Goal: Transaction & Acquisition: Purchase product/service

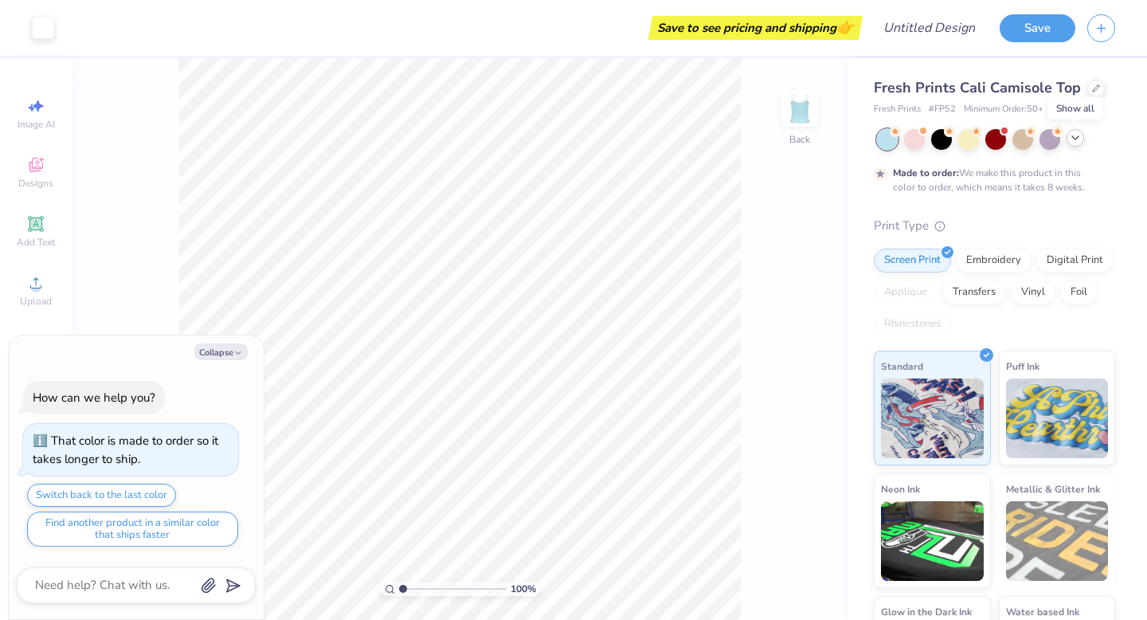
click at [1074, 137] on icon at bounding box center [1075, 137] width 13 height 13
type textarea "x"
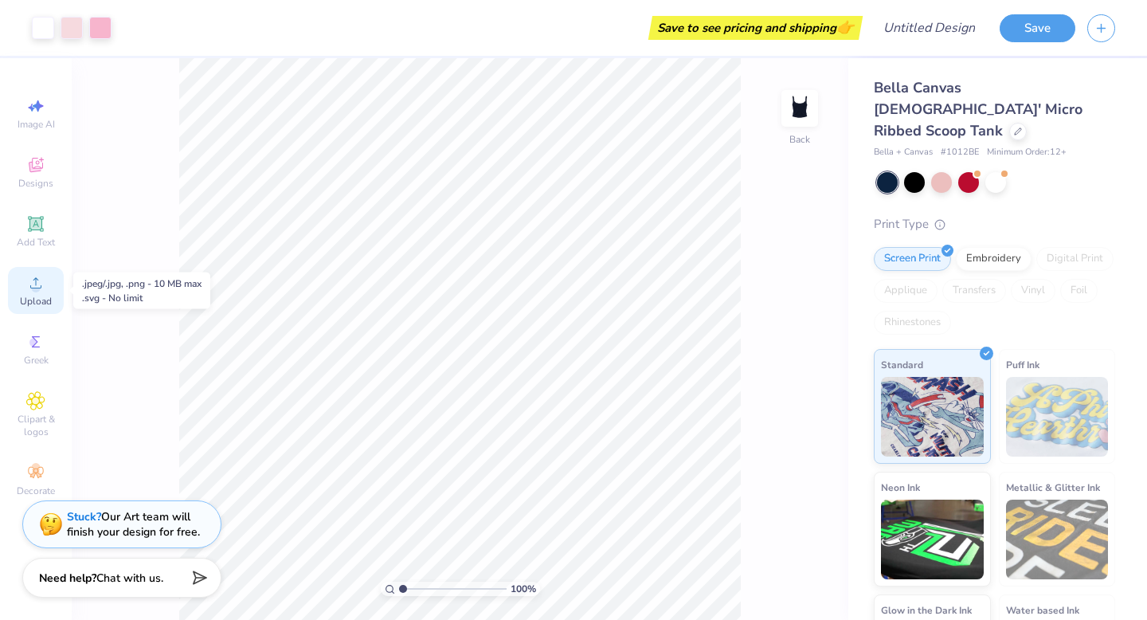
click at [36, 293] on div "Upload" at bounding box center [36, 290] width 56 height 47
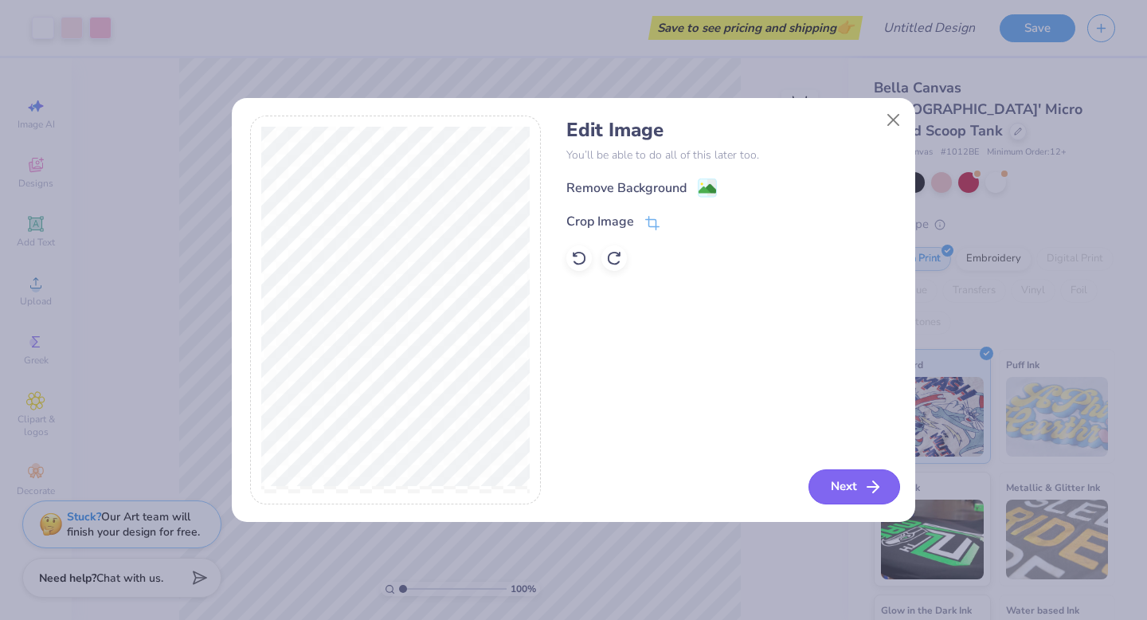
click at [858, 489] on button "Next" at bounding box center [854, 486] width 92 height 35
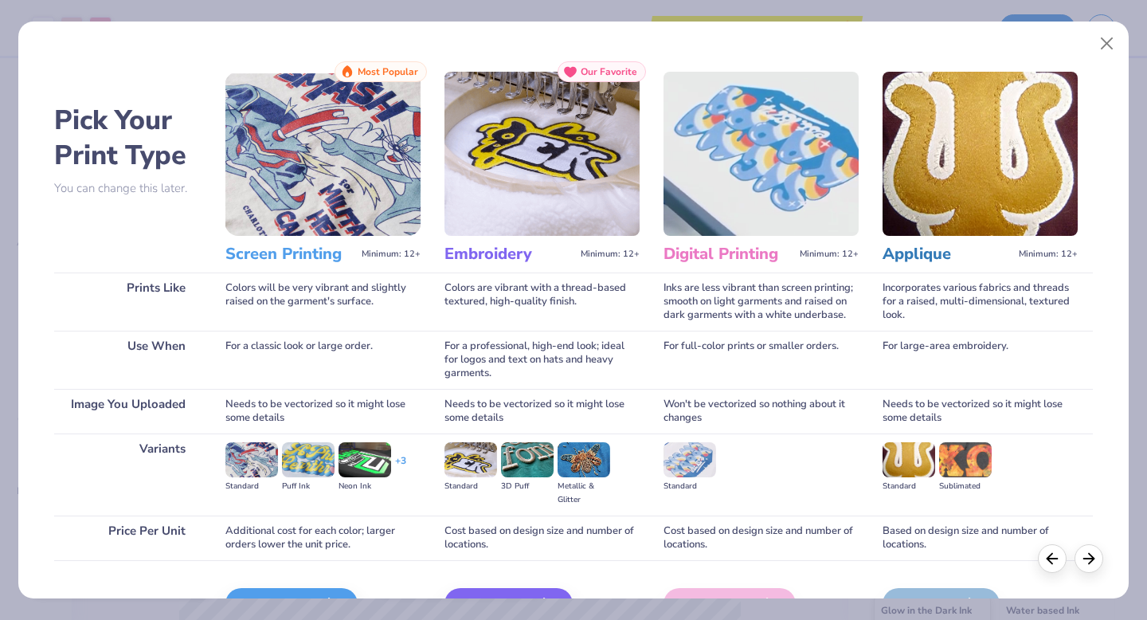
click at [249, 466] on img at bounding box center [251, 459] width 53 height 35
click at [307, 459] on img at bounding box center [308, 459] width 53 height 35
click at [360, 463] on img at bounding box center [364, 459] width 53 height 35
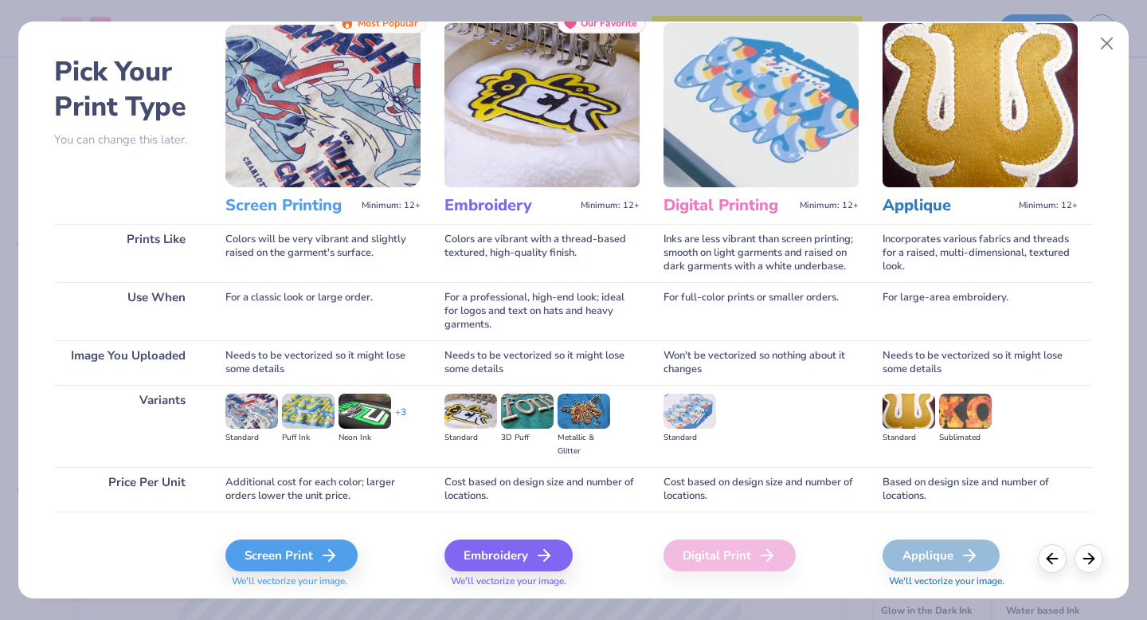
scroll to position [57, 0]
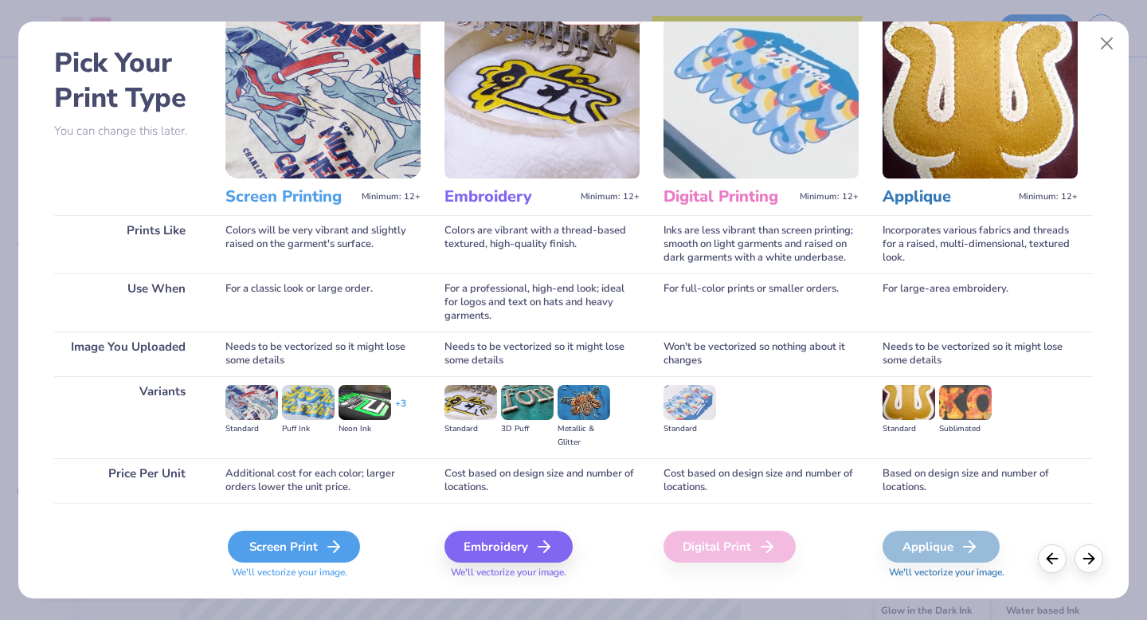
click at [324, 549] on icon at bounding box center [333, 546] width 19 height 19
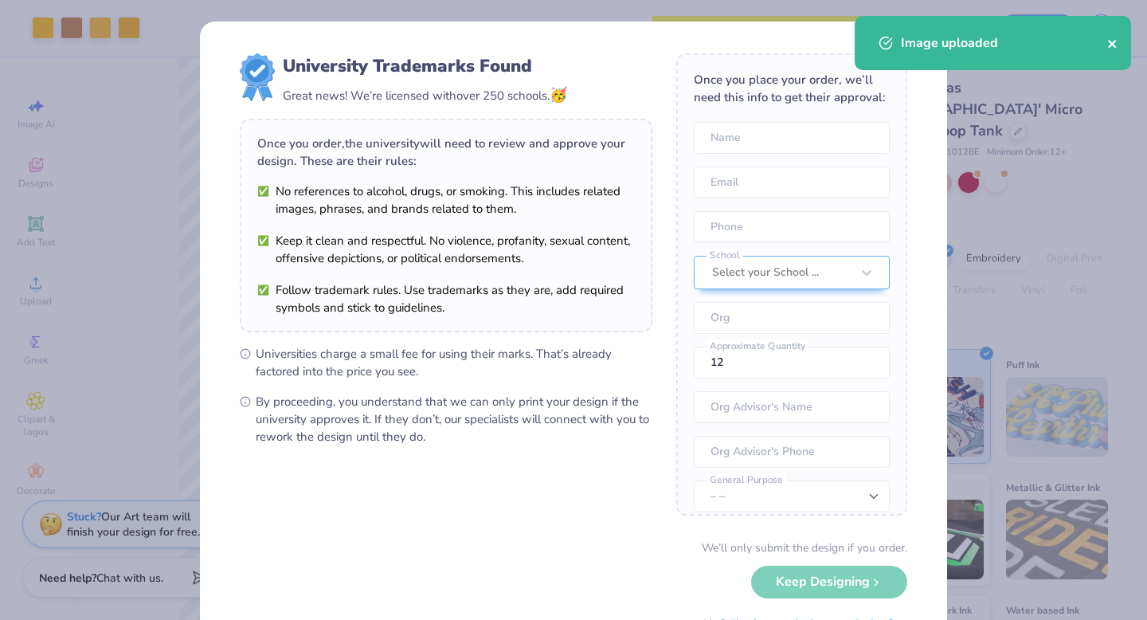
click at [1113, 45] on icon "close" at bounding box center [1112, 44] width 8 height 8
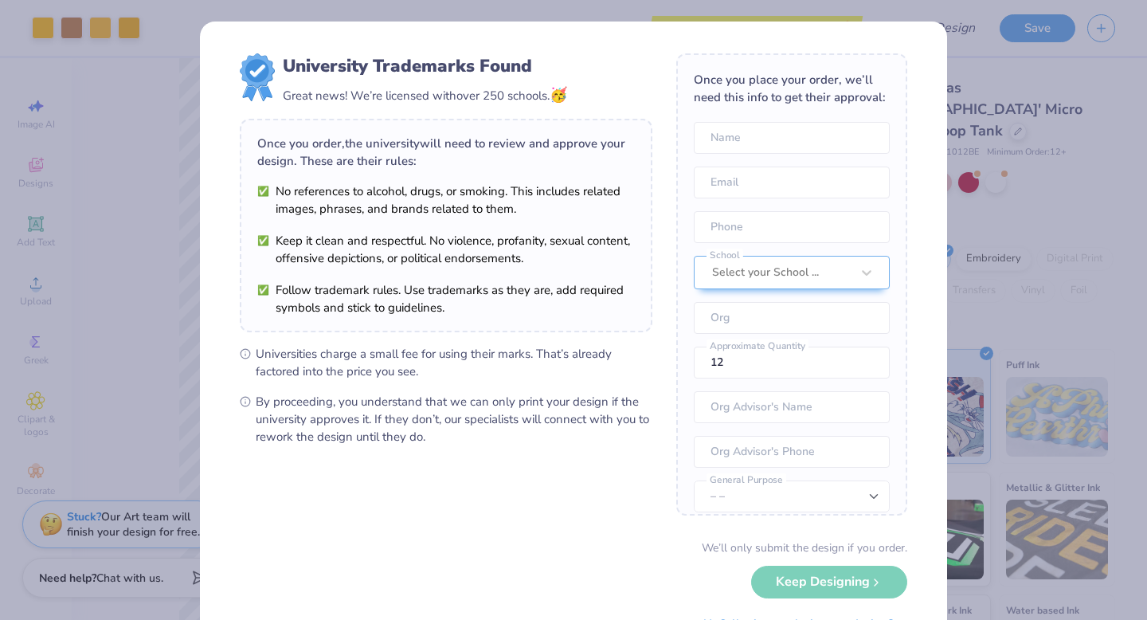
scroll to position [59, 0]
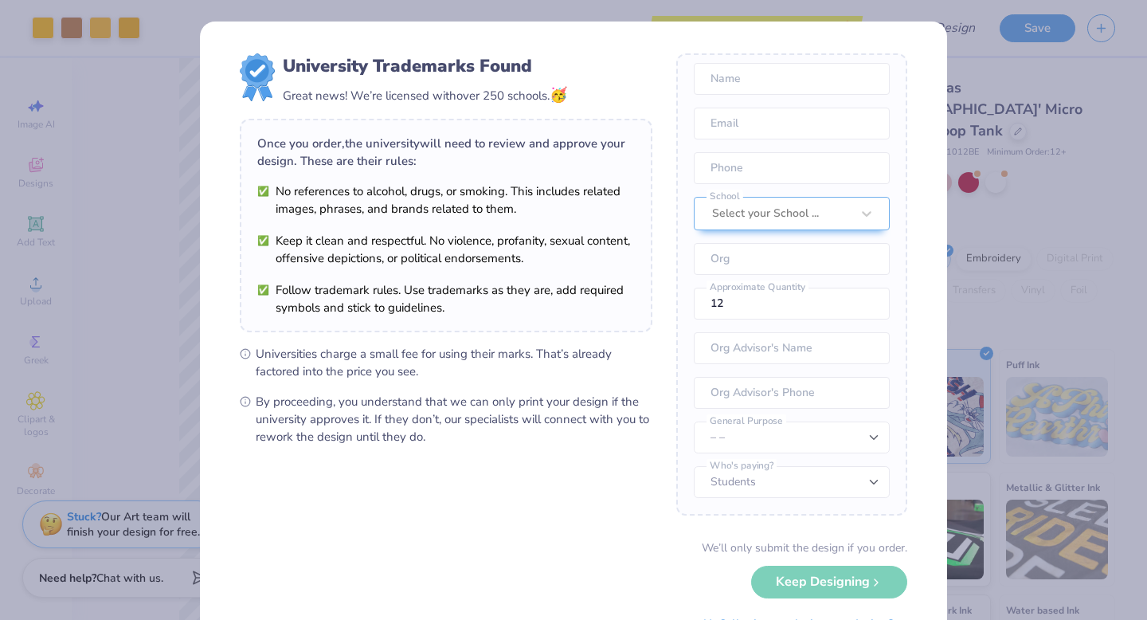
click at [1035, 201] on div "University Trademarks Found Great news! We’re licensed with over 250 schools. 🥳…" at bounding box center [573, 310] width 1147 height 620
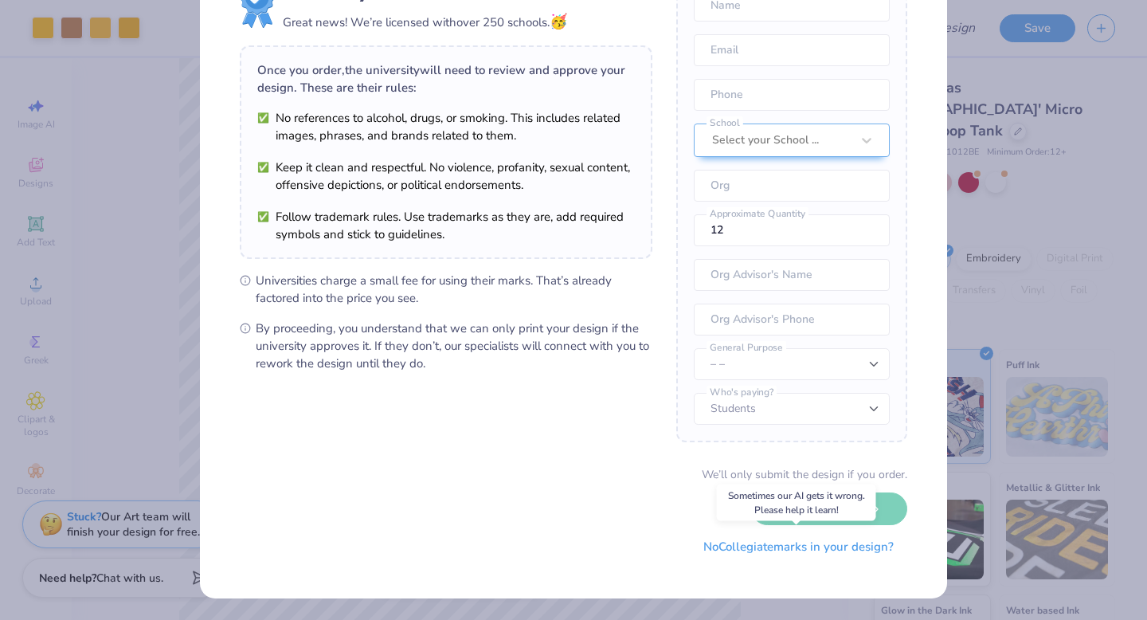
click at [830, 548] on button "No Collegiate marks in your design?" at bounding box center [798, 546] width 217 height 33
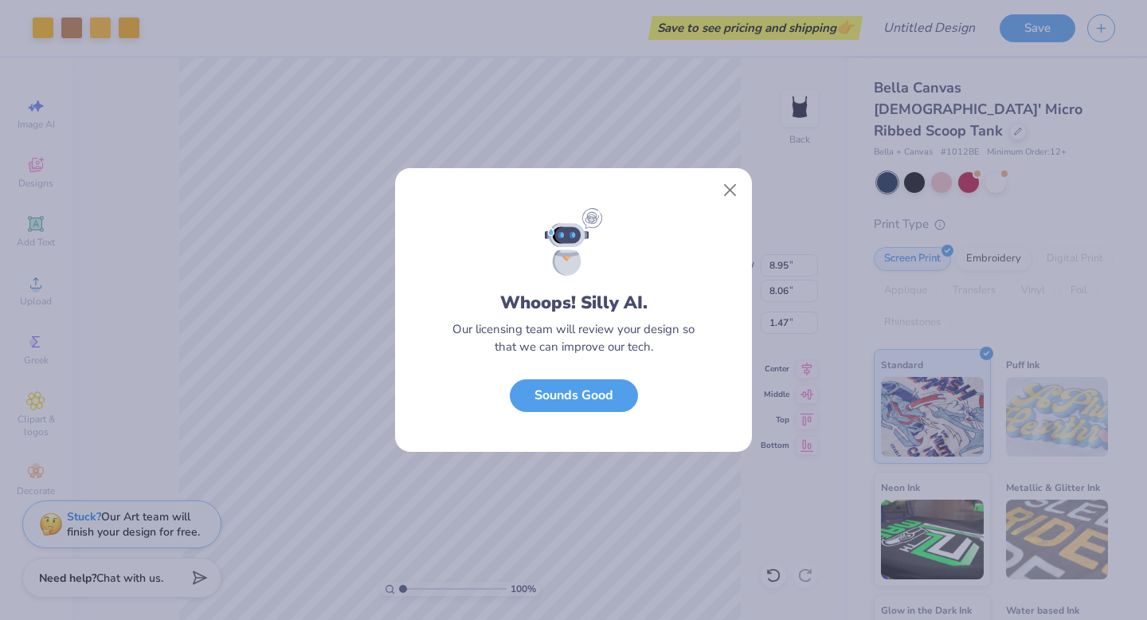
scroll to position [0, 0]
click at [612, 393] on button "Sounds Good" at bounding box center [574, 391] width 128 height 33
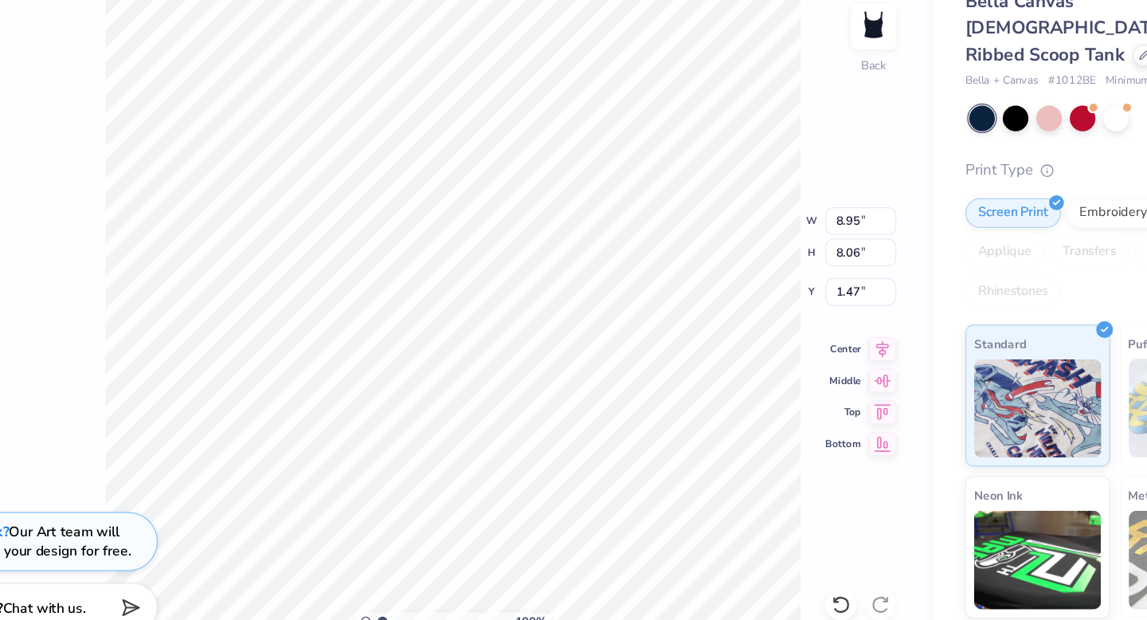
type input "6.50"
type input "5.85"
type input "2.00"
type input "7.33"
type input "2.90"
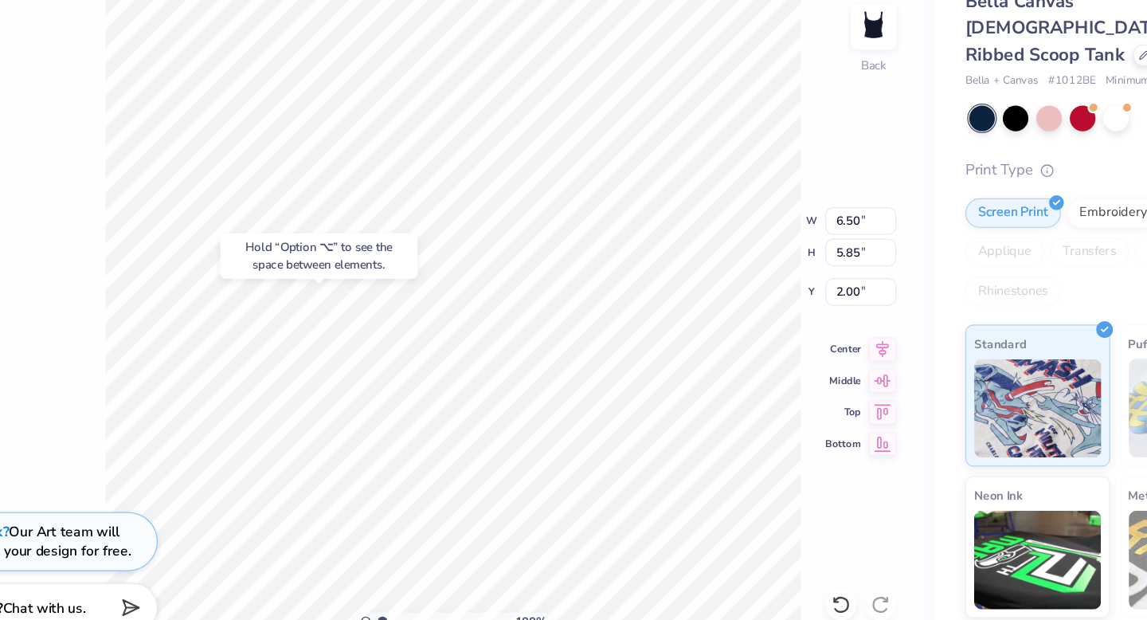
type input "1.39"
type input "7.59"
type input "6.83"
type input "0.50"
type input "6.32"
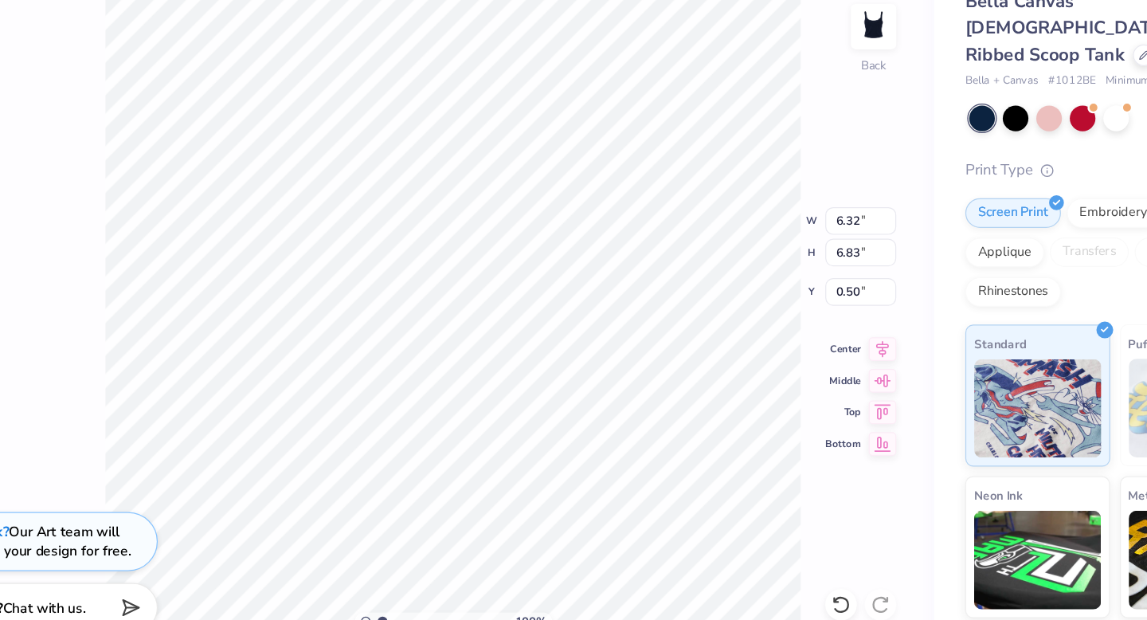
type input "5.68"
type input "2.00"
type input "6.08"
type input "5.47"
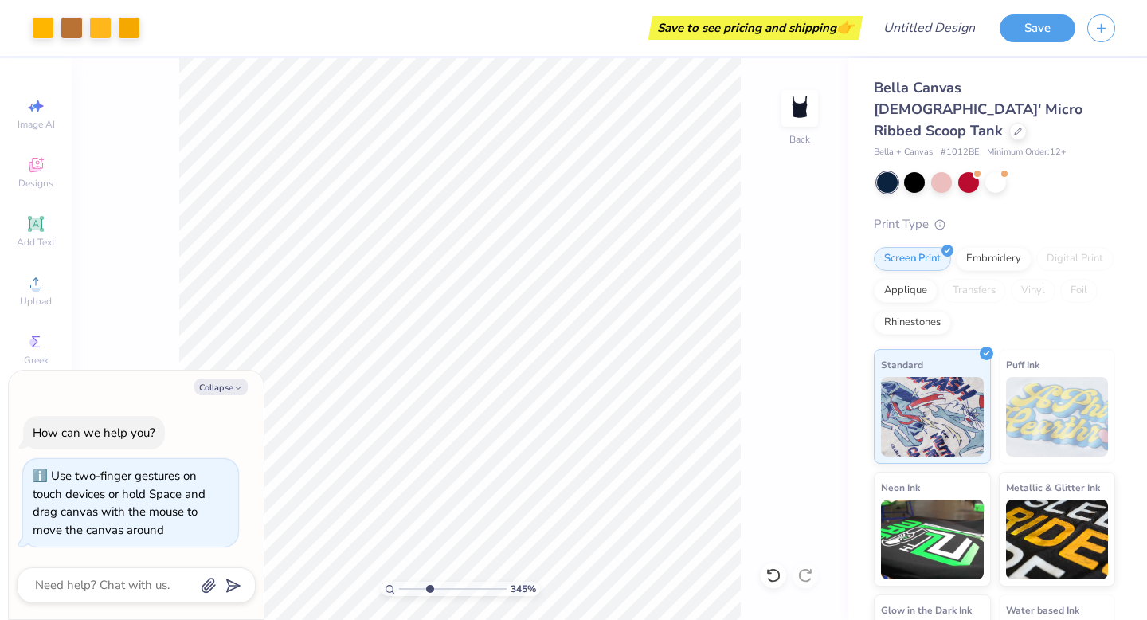
drag, startPoint x: 400, startPoint y: 588, endPoint x: 428, endPoint y: 584, distance: 29.1
click at [428, 584] on input "range" at bounding box center [452, 588] width 107 height 14
drag, startPoint x: 428, startPoint y: 588, endPoint x: 412, endPoint y: 588, distance: 15.9
type input "1.96"
click at [412, 588] on input "range" at bounding box center [452, 588] width 107 height 14
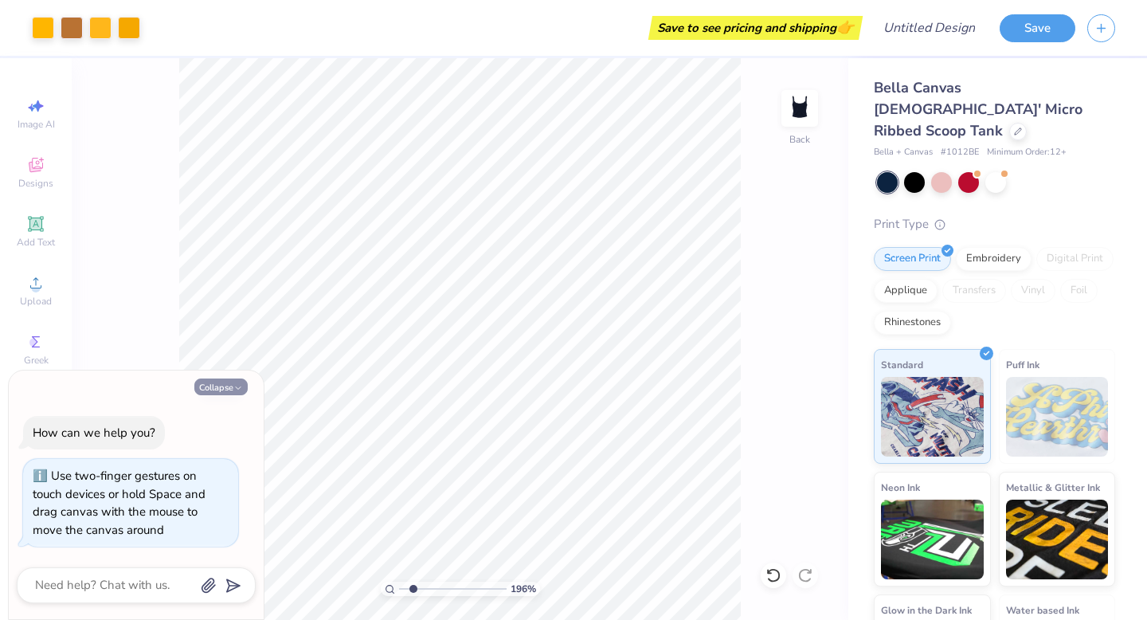
click at [212, 389] on button "Collapse" at bounding box center [220, 386] width 53 height 17
type textarea "x"
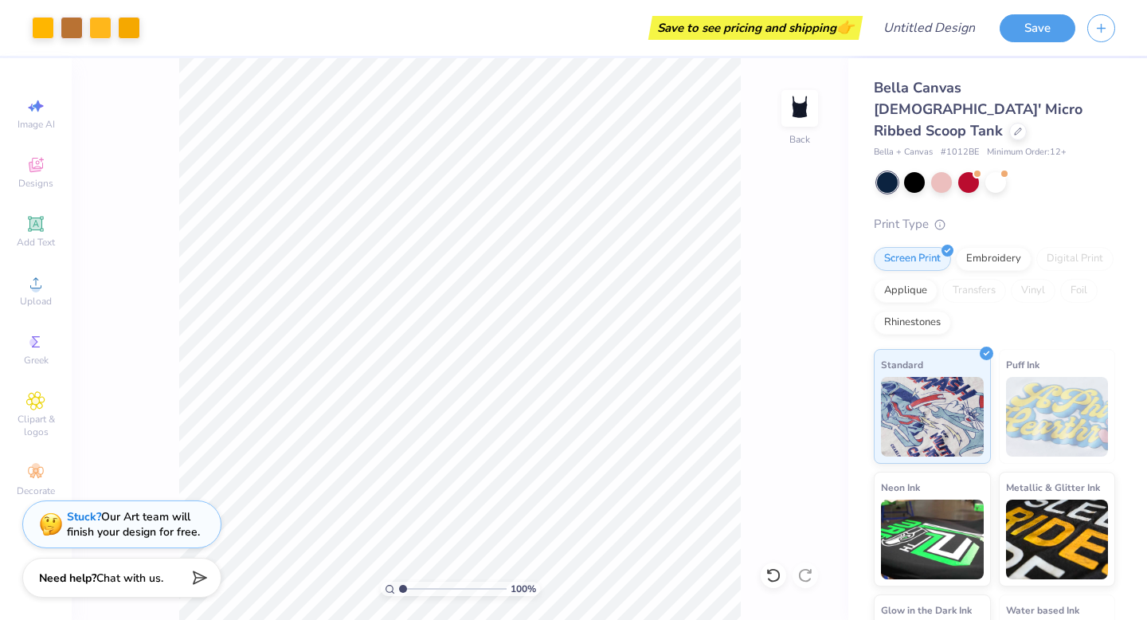
drag, startPoint x: 412, startPoint y: 588, endPoint x: 397, endPoint y: 588, distance: 14.3
type input "1"
click at [399, 588] on input "range" at bounding box center [452, 588] width 107 height 14
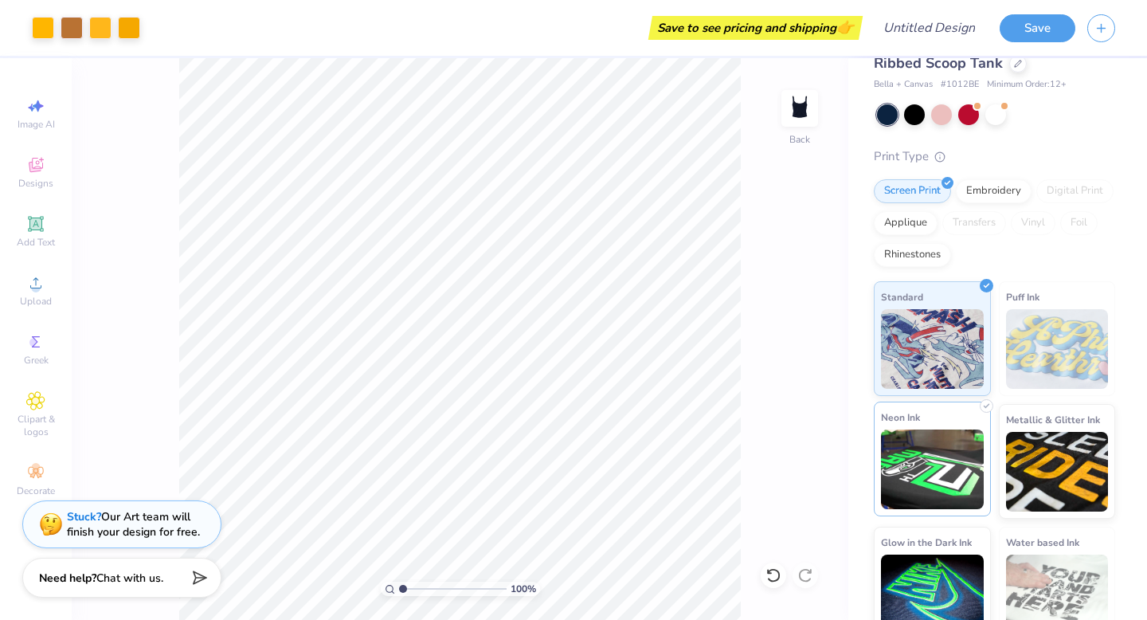
click at [953, 462] on img at bounding box center [932, 469] width 103 height 80
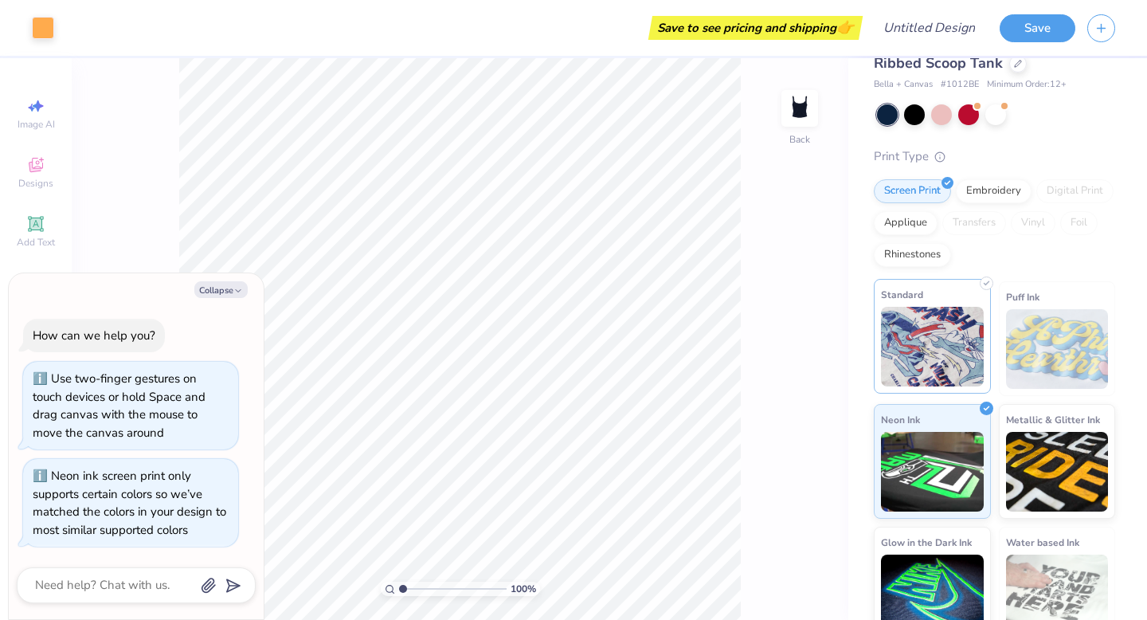
click at [938, 338] on img at bounding box center [932, 347] width 103 height 80
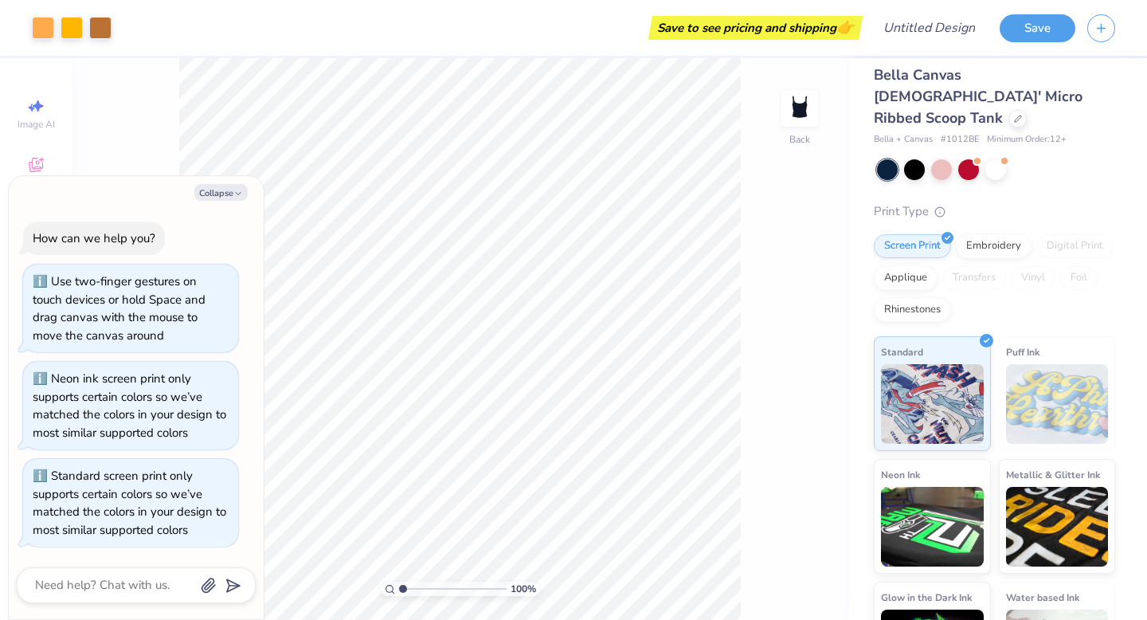
scroll to position [0, 0]
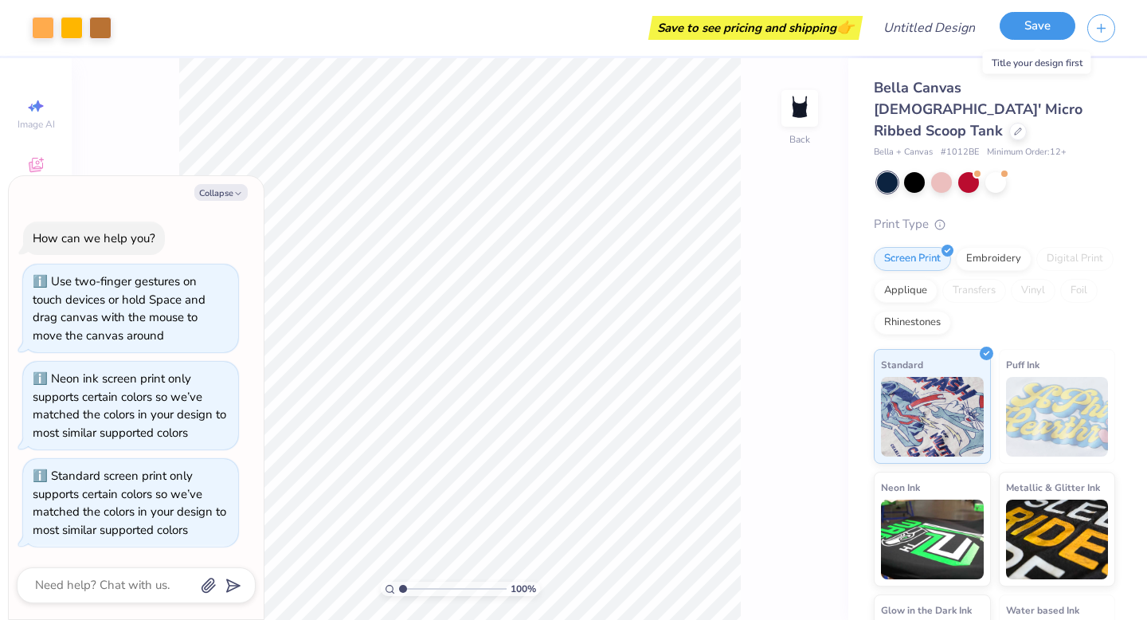
click at [1042, 35] on button "Save" at bounding box center [1037, 26] width 76 height 28
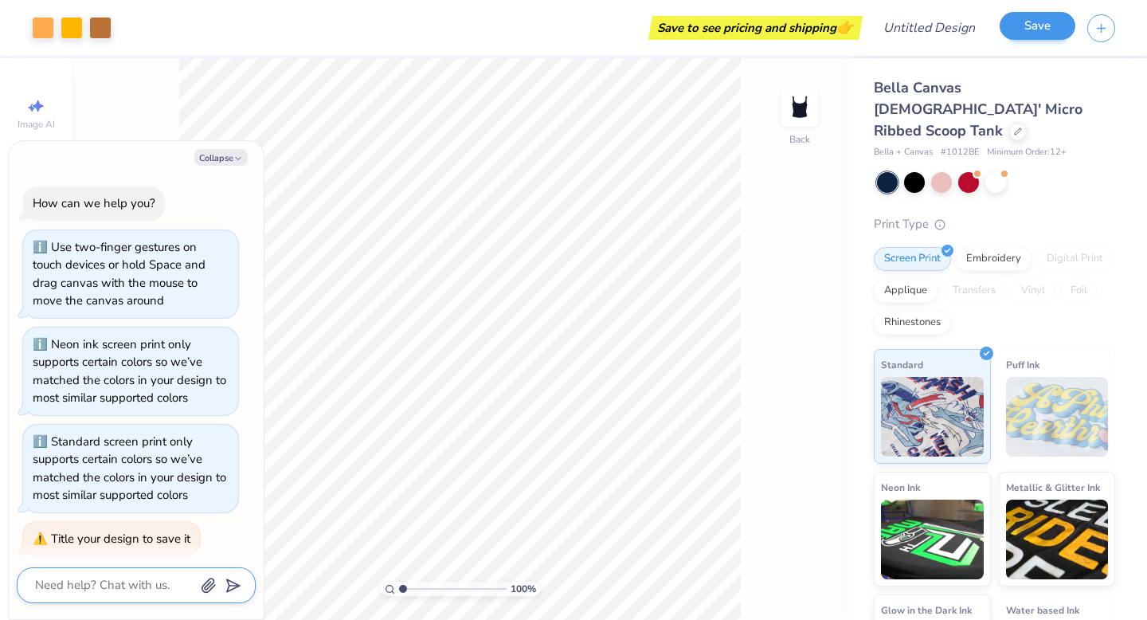
scroll to position [9, 0]
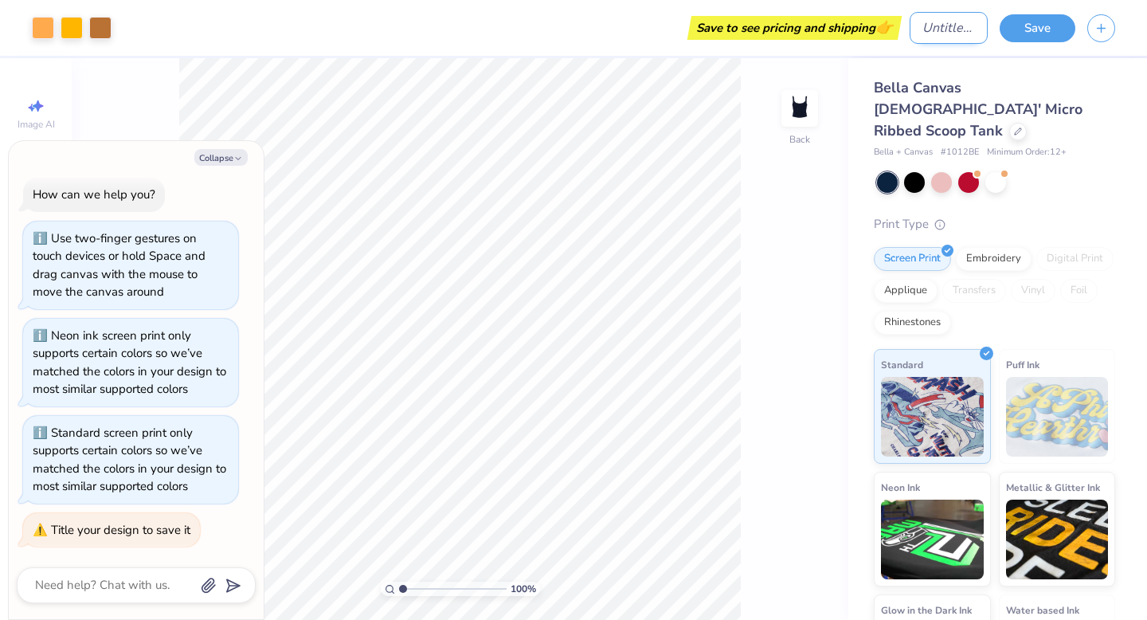
type textarea "x"
click at [909, 27] on input "Design Title" at bounding box center [948, 28] width 78 height 32
type input "C"
type textarea "x"
type input "CD"
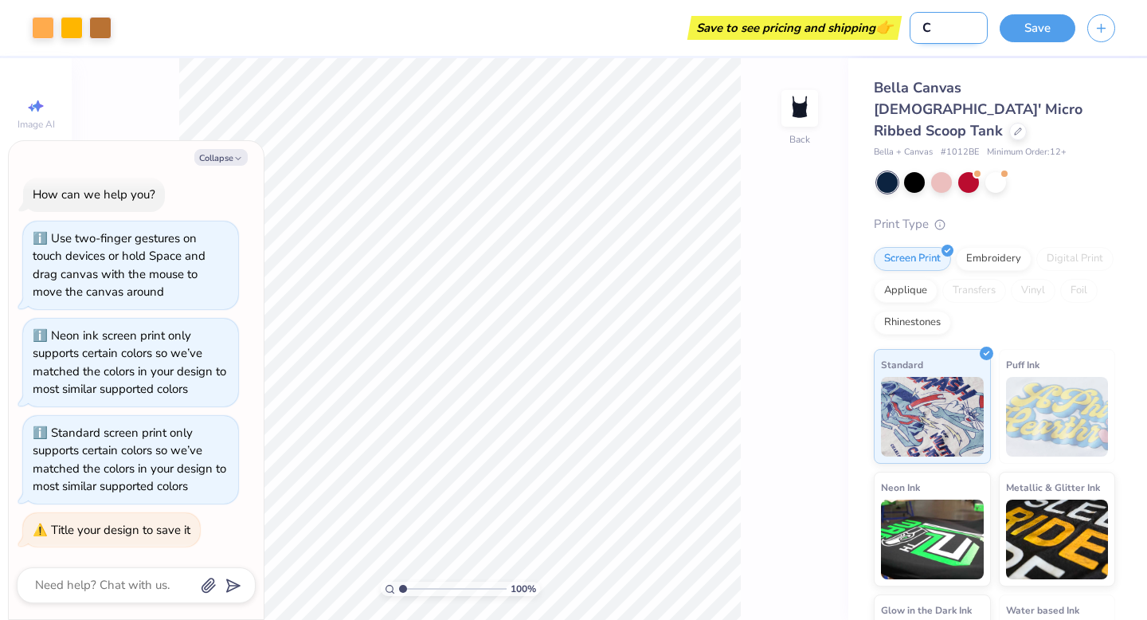
type textarea "x"
type input "CDL"
type textarea "x"
type input "CDL"
type textarea "x"
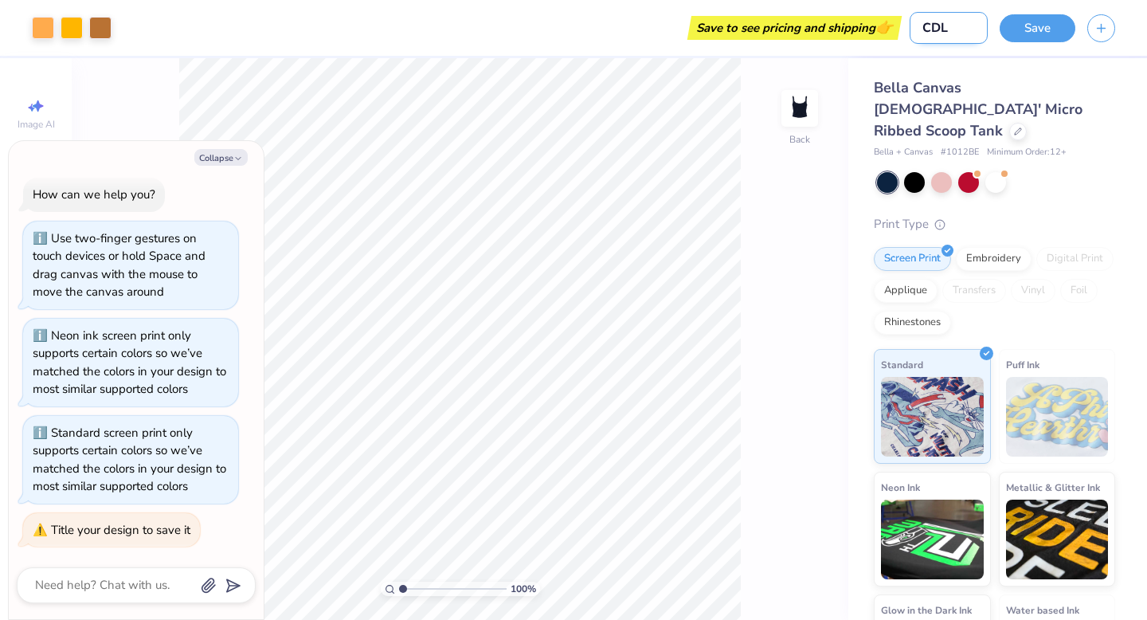
type input "CDL L"
type textarea "x"
type input "CDL La"
type textarea "x"
type input "CDL Lad"
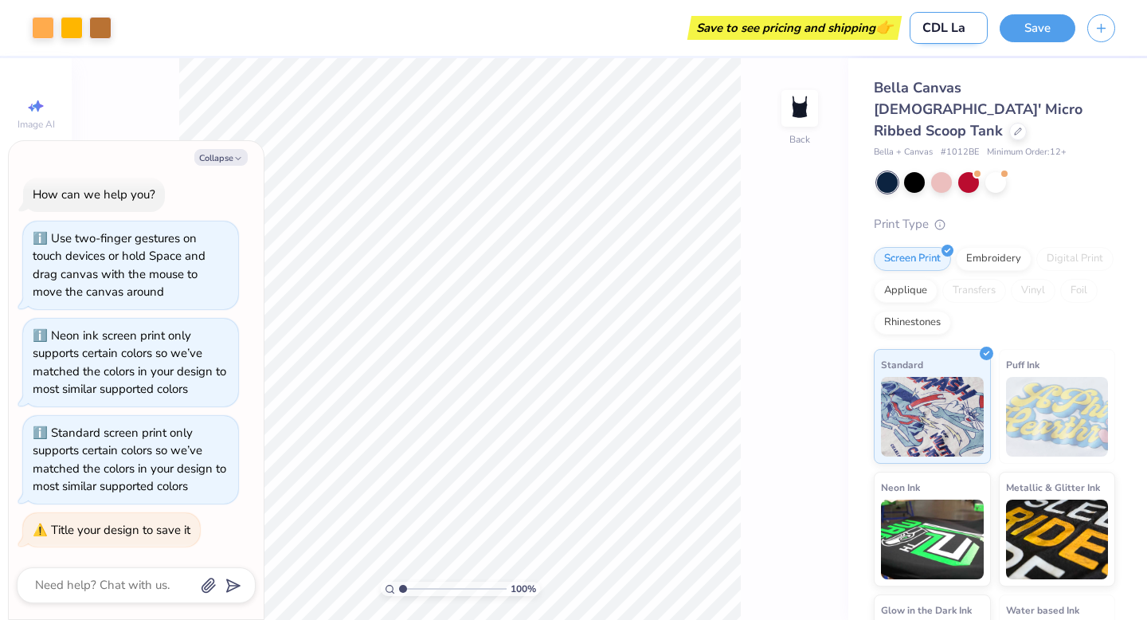
type textarea "x"
type input "CDL Ladi"
type textarea "x"
type input "CDL Ladie"
type textarea "x"
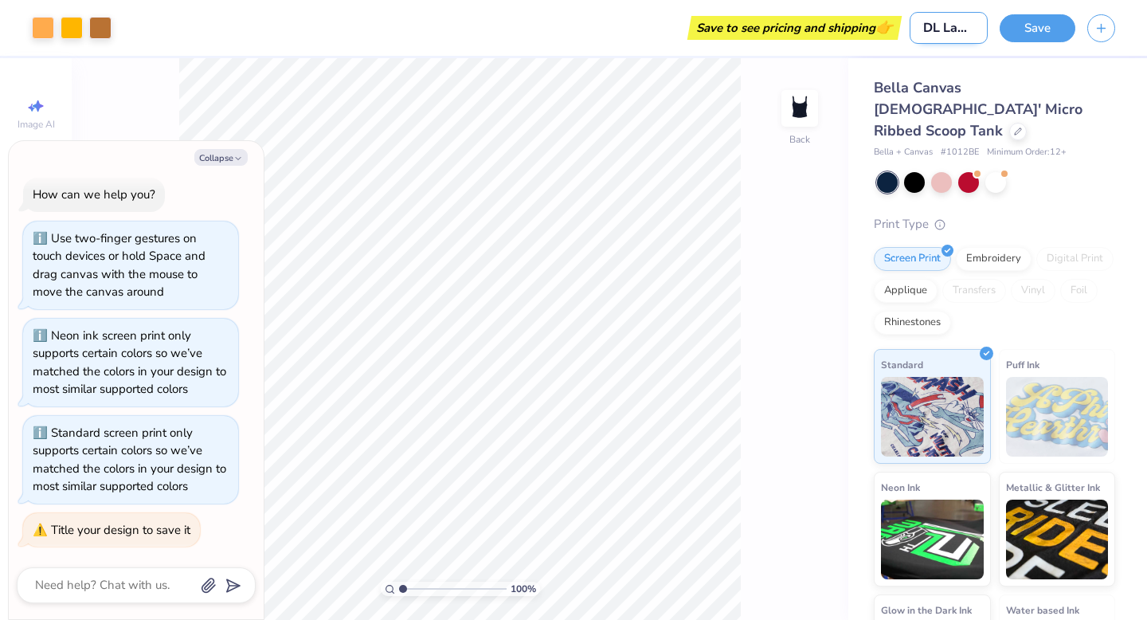
type input "CDL [DEMOGRAPHIC_DATA]"
type textarea "x"
type input "CDL [DEMOGRAPHIC_DATA]"
click at [1032, 24] on button "Save" at bounding box center [1037, 26] width 76 height 28
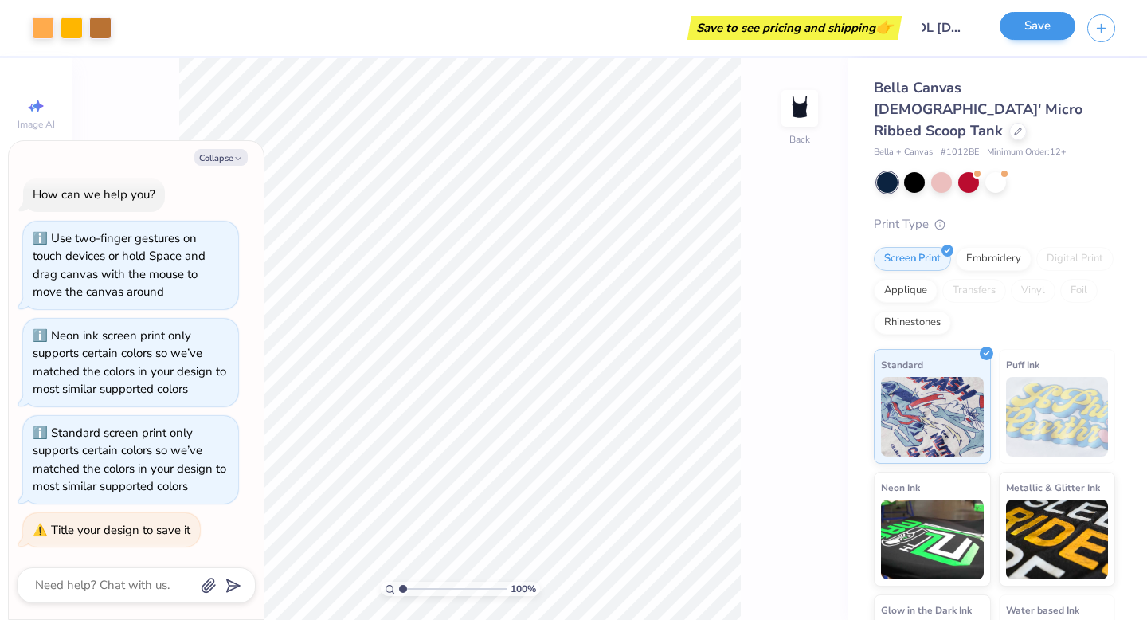
scroll to position [0, 0]
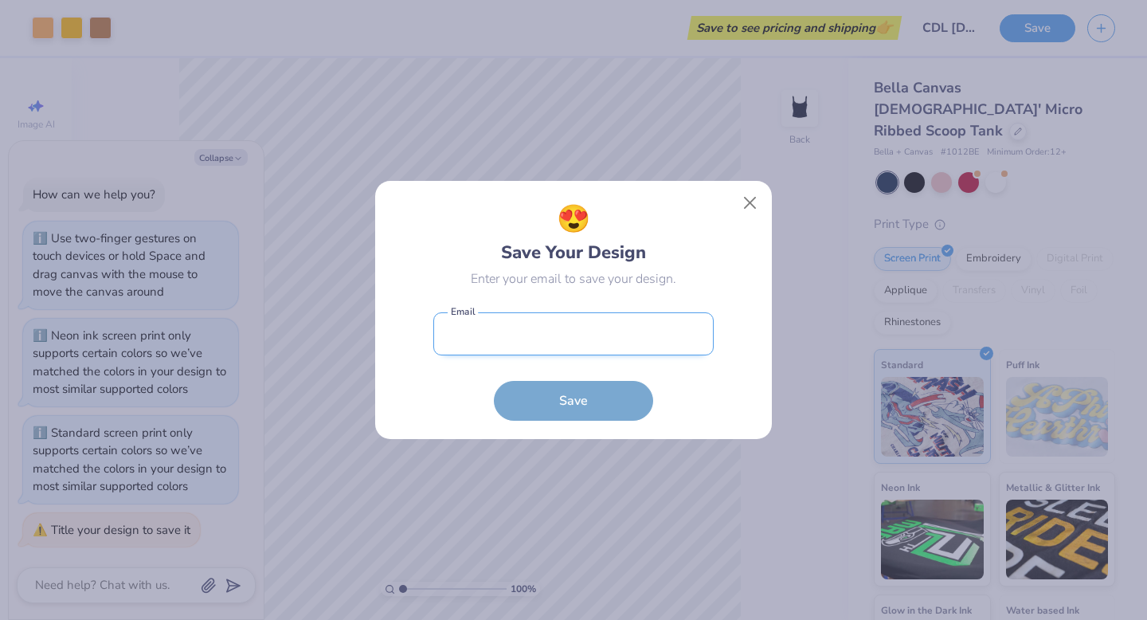
click at [462, 339] on input "email" at bounding box center [573, 334] width 280 height 44
type input "[EMAIL_ADDRESS][DOMAIN_NAME]"
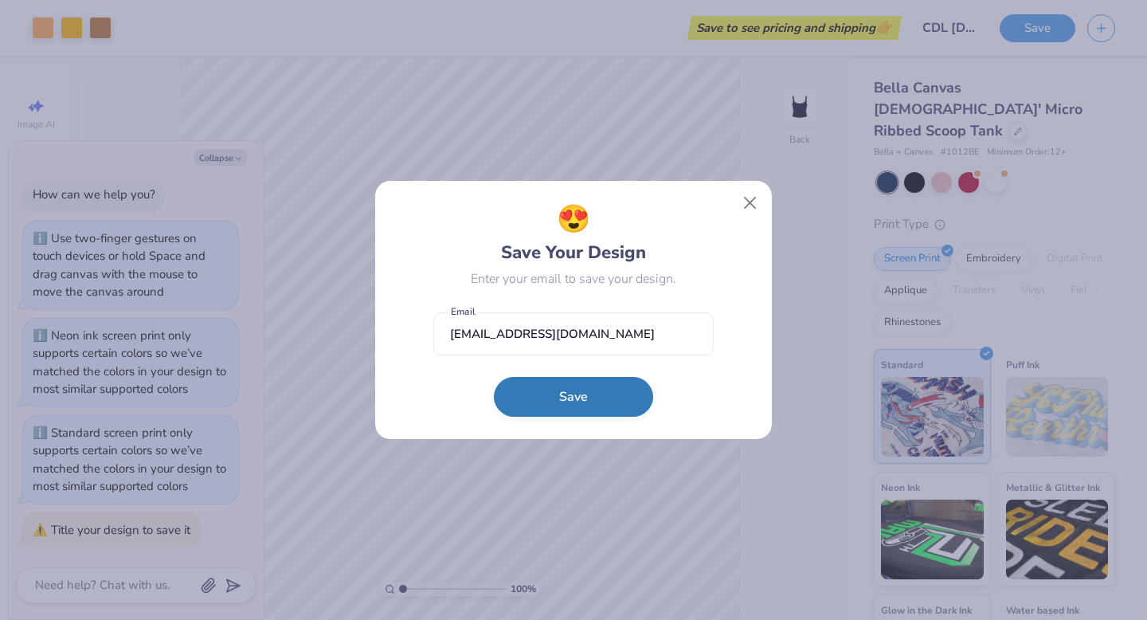
click at [549, 401] on button "Save" at bounding box center [573, 397] width 159 height 40
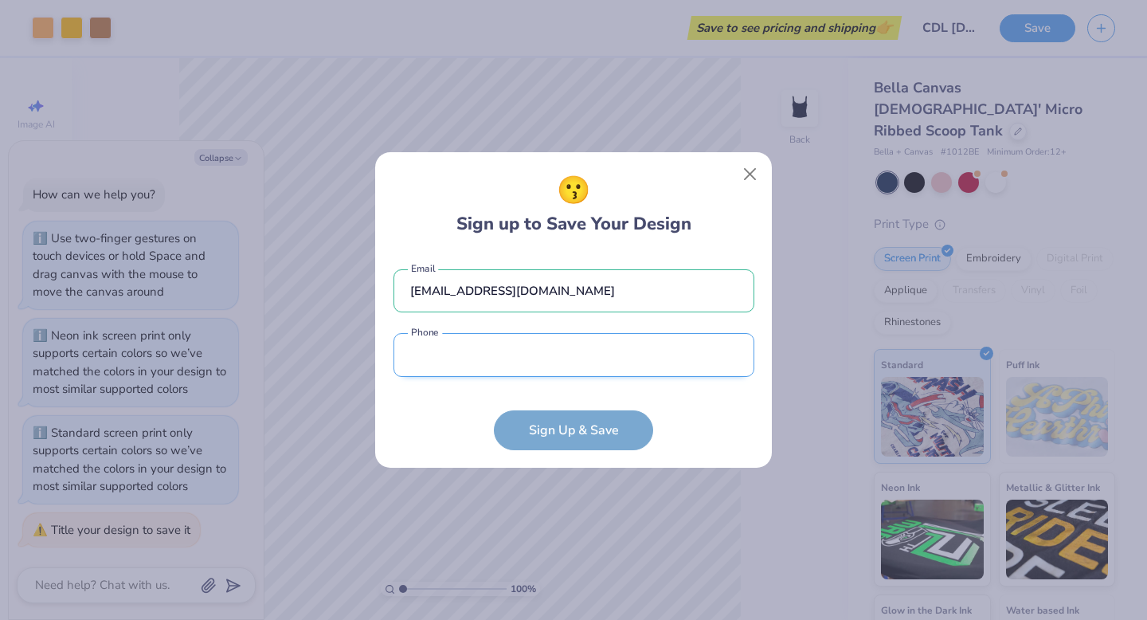
click at [540, 349] on input "tel" at bounding box center [573, 355] width 361 height 44
type input "[PHONE_NUMBER]"
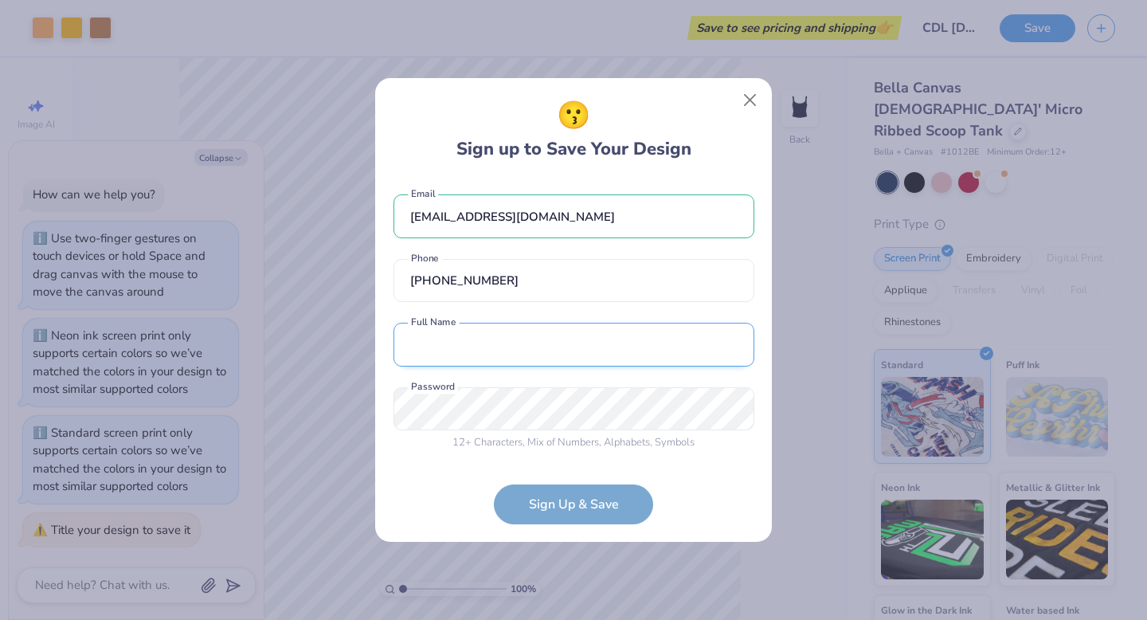
click at [522, 335] on input "text" at bounding box center [573, 344] width 361 height 44
type input "[PERSON_NAME]"
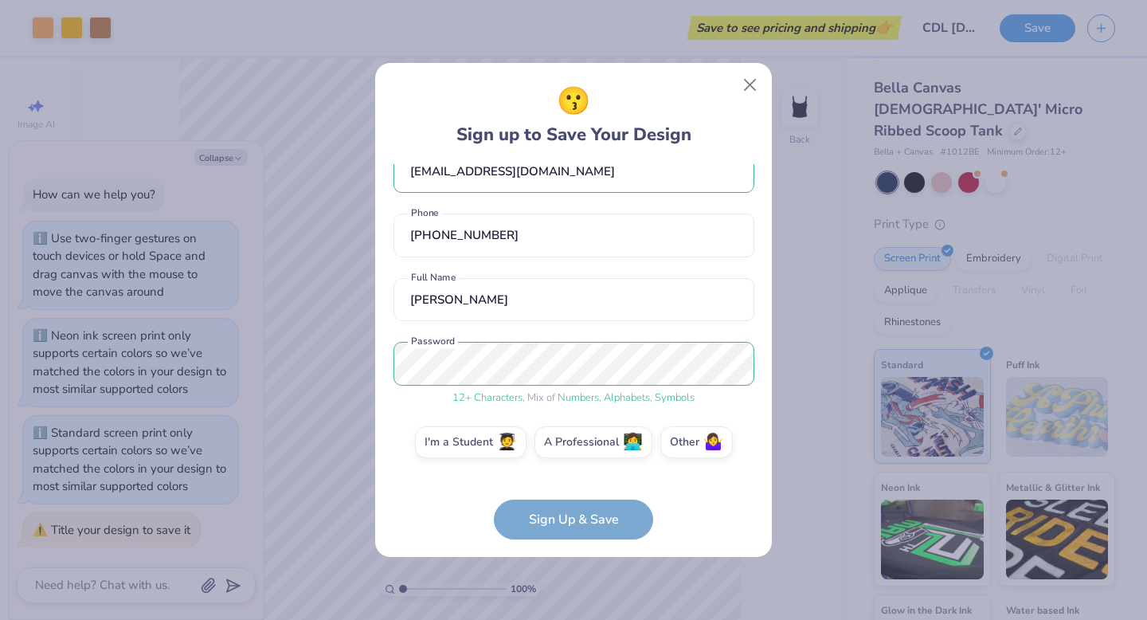
click at [564, 534] on form "[EMAIL_ADDRESS][DOMAIN_NAME] Email [PHONE_NUMBER] Phone [PERSON_NAME] Full Name…" at bounding box center [573, 351] width 361 height 375
click at [561, 526] on form "[EMAIL_ADDRESS][DOMAIN_NAME] Email [PHONE_NUMBER] Phone [PERSON_NAME] Full Name…" at bounding box center [573, 351] width 361 height 375
click at [455, 519] on form "[EMAIL_ADDRESS][DOMAIN_NAME] Email [PHONE_NUMBER] Phone [PERSON_NAME] Full Name…" at bounding box center [573, 351] width 361 height 375
click at [549, 522] on form "[EMAIL_ADDRESS][DOMAIN_NAME] Email [PHONE_NUMBER] Phone [PERSON_NAME] Full Name…" at bounding box center [573, 351] width 361 height 375
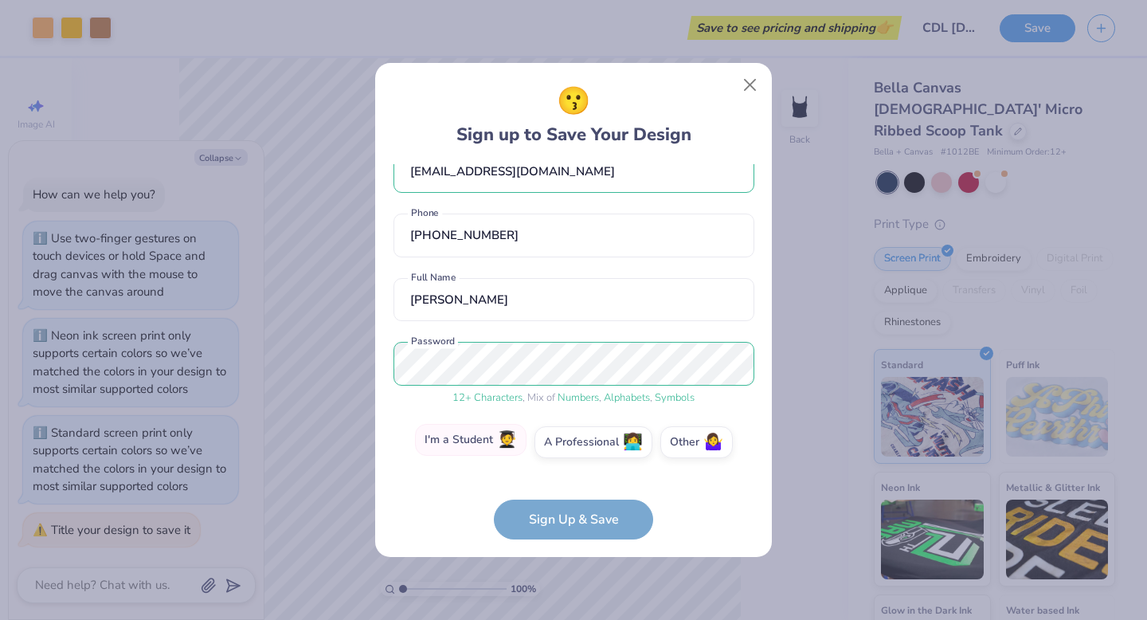
click at [489, 442] on label "I'm a Student 🧑‍🎓" at bounding box center [470, 440] width 111 height 32
click at [569, 471] on input "I'm a Student 🧑‍🎓" at bounding box center [574, 476] width 10 height 10
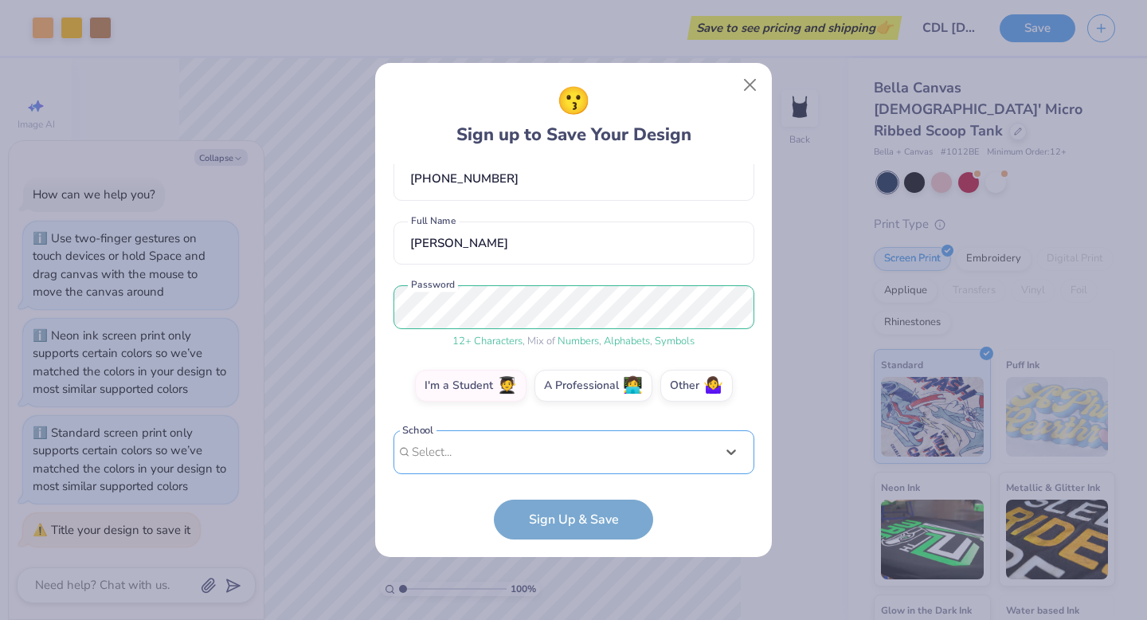
click at [498, 440] on div "option focused, 8 of 15. 15 results available. Use Up and Down to choose option…" at bounding box center [573, 575] width 361 height 291
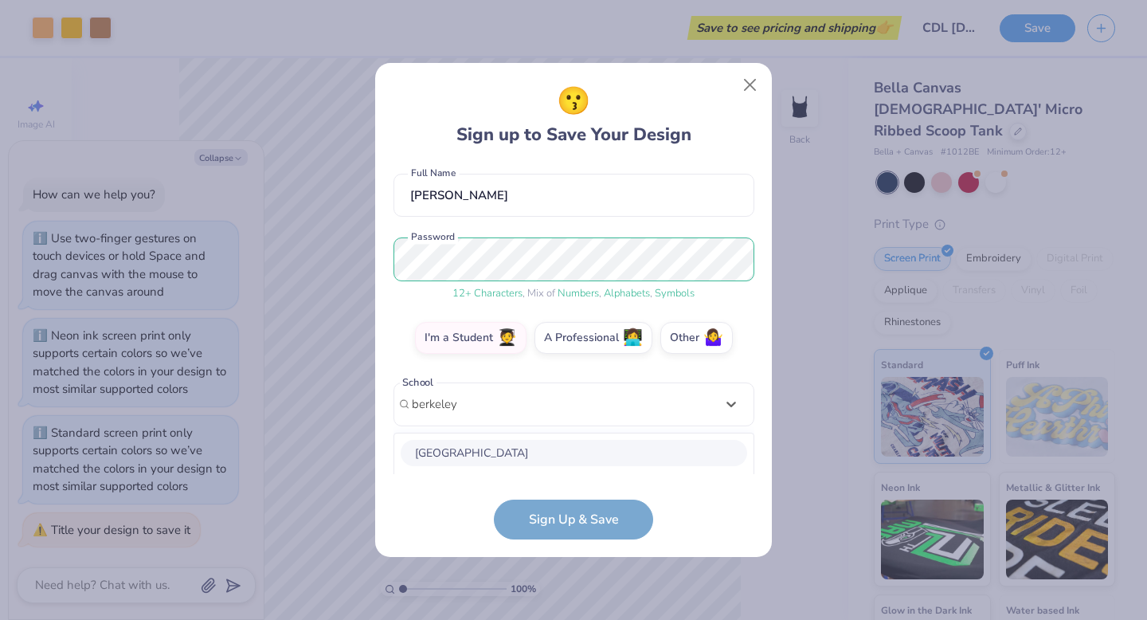
scroll to position [191, 0]
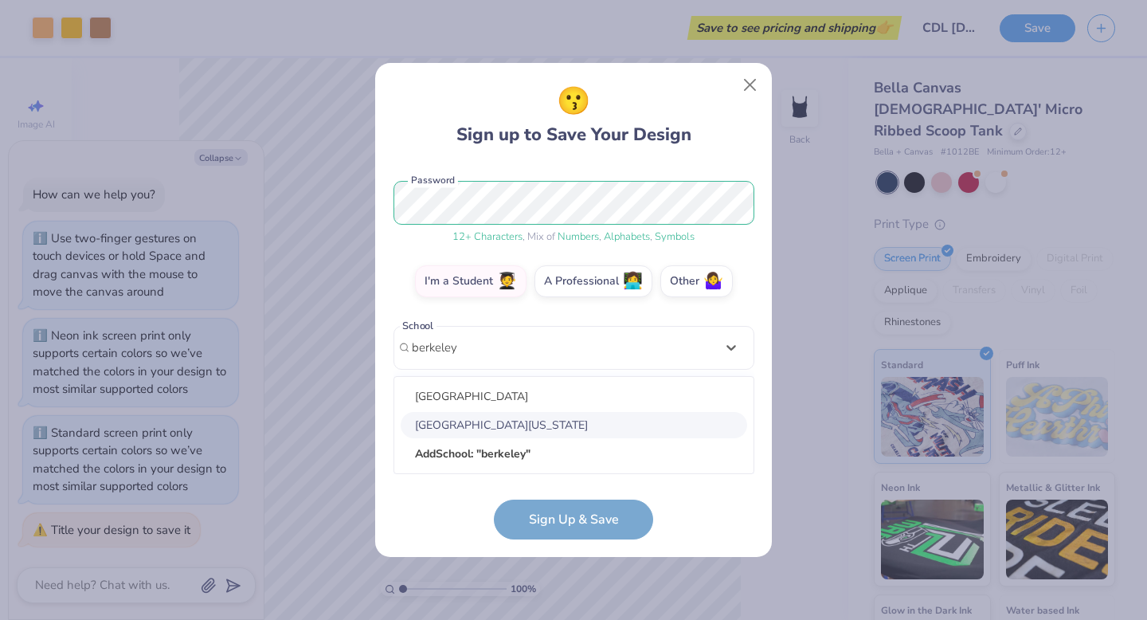
click at [459, 432] on div "[GEOGRAPHIC_DATA][US_STATE]" at bounding box center [574, 425] width 346 height 26
type input "berkeley"
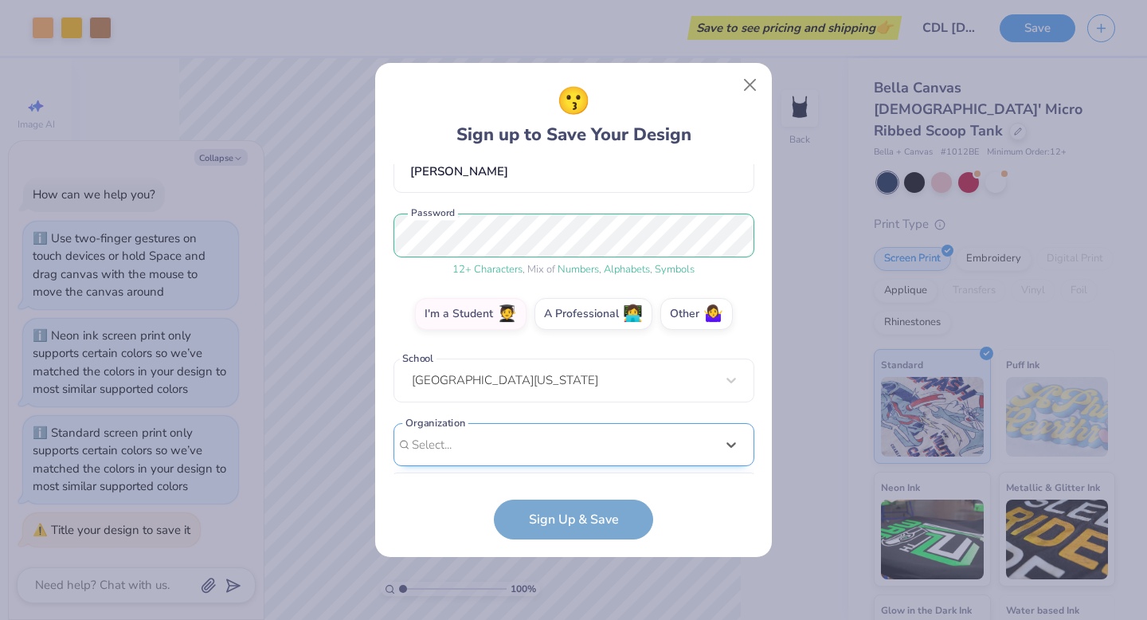
scroll to position [397, 0]
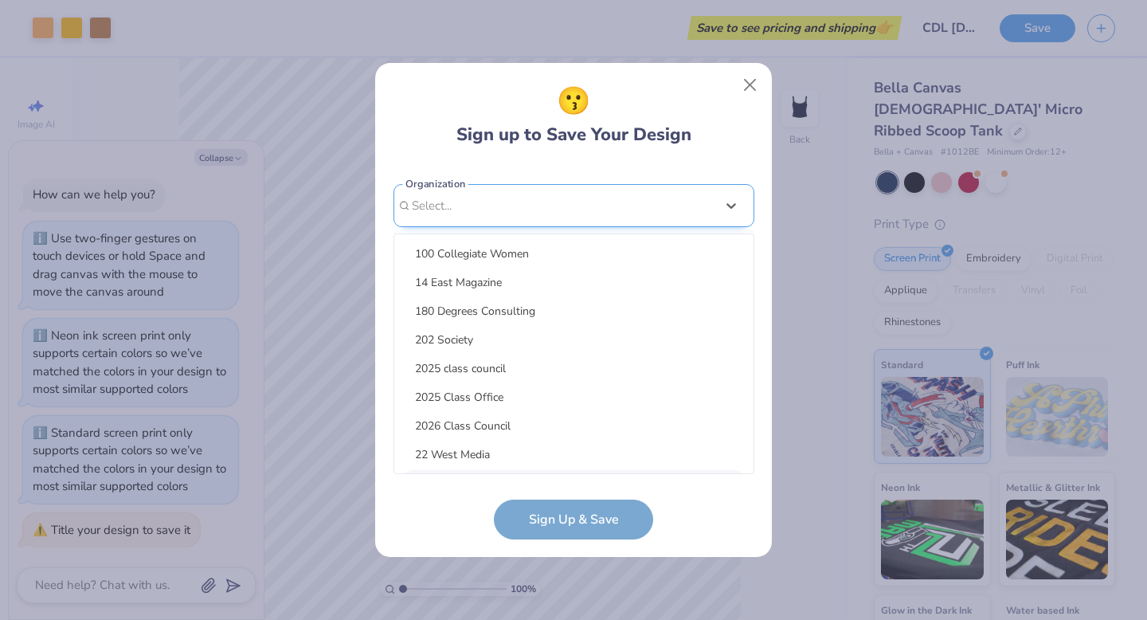
click at [476, 457] on div "option focused, 9 of 15. 15 results available. Use Up and Down to choose option…" at bounding box center [573, 329] width 361 height 291
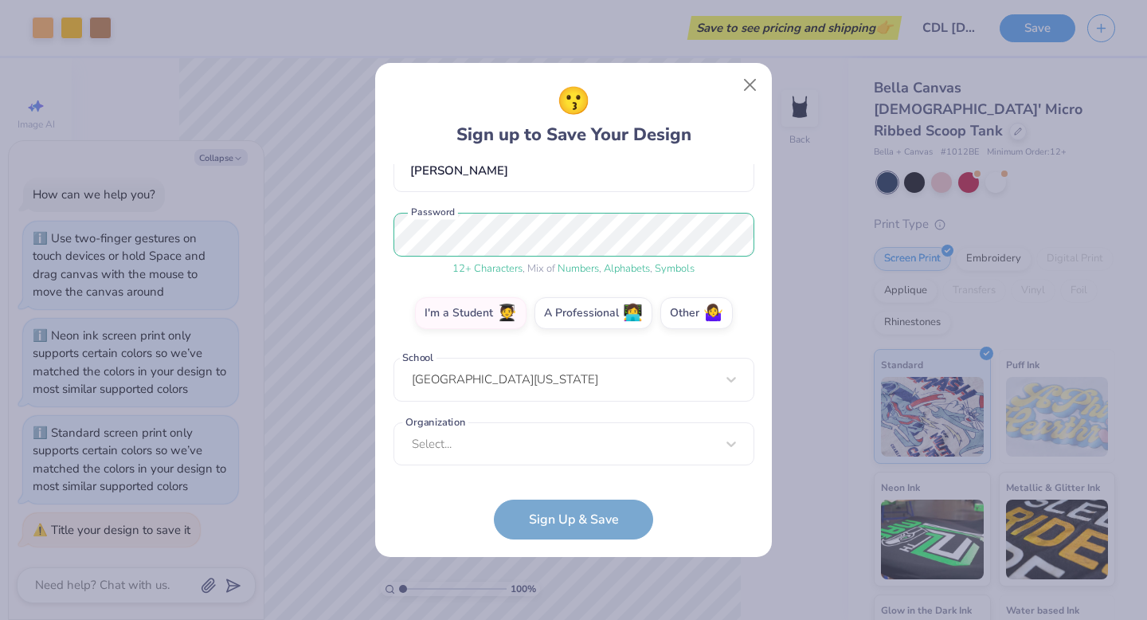
scroll to position [158, 0]
click at [540, 139] on div "😗 Sign up to Save Your Design" at bounding box center [573, 114] width 235 height 67
click at [568, 530] on form "[EMAIL_ADDRESS][DOMAIN_NAME] Email [PHONE_NUMBER] Phone [PERSON_NAME] Full Name…" at bounding box center [573, 351] width 361 height 375
click at [537, 448] on div "Select..." at bounding box center [573, 444] width 361 height 44
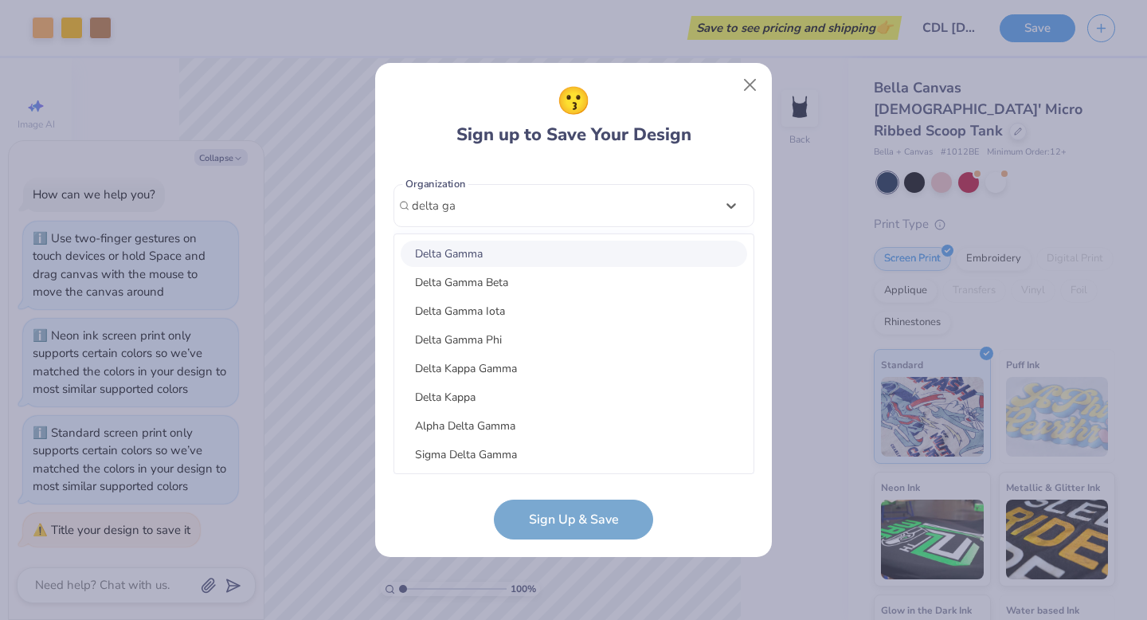
click at [491, 260] on div "Delta Gamma" at bounding box center [574, 253] width 346 height 26
type input "delta ga"
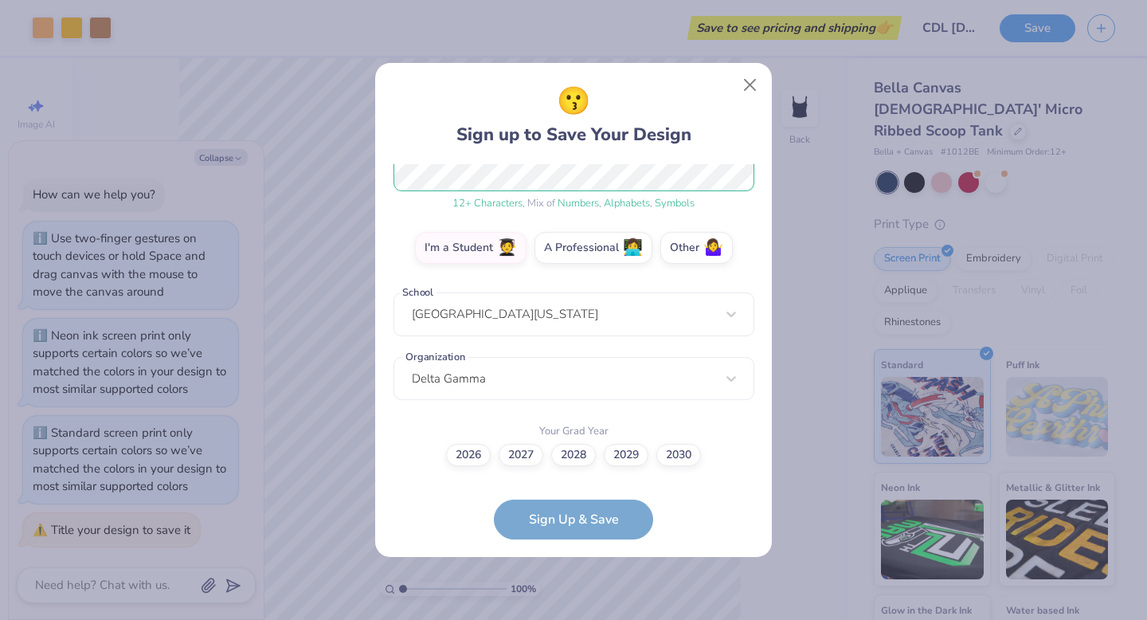
scroll to position [224, 0]
click at [575, 458] on label "2028" at bounding box center [573, 453] width 45 height 22
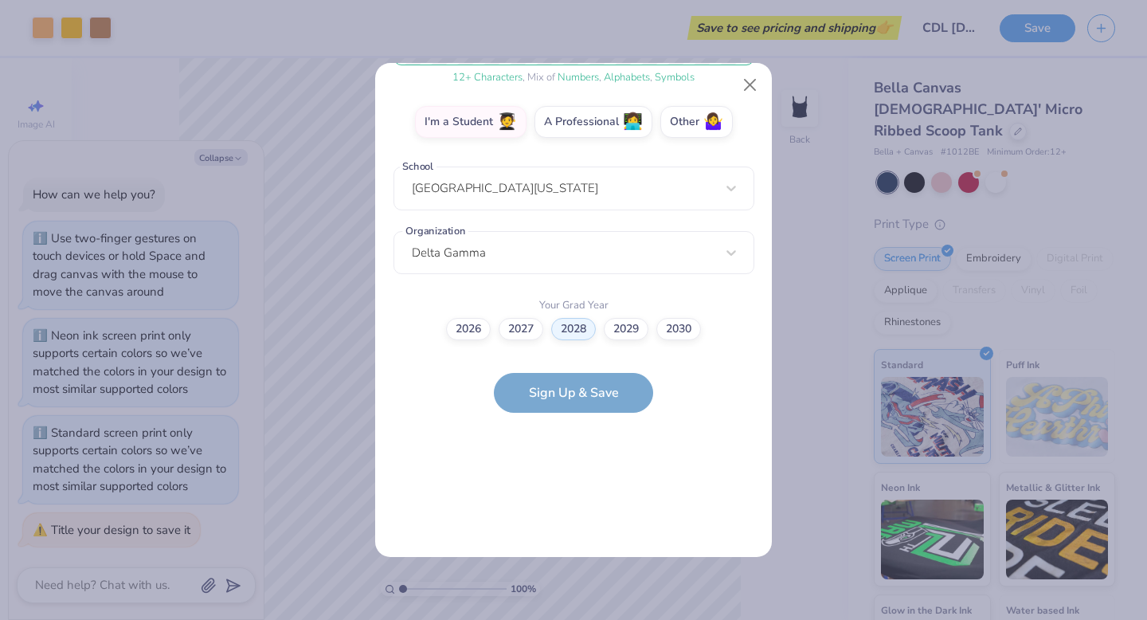
scroll to position [0, 0]
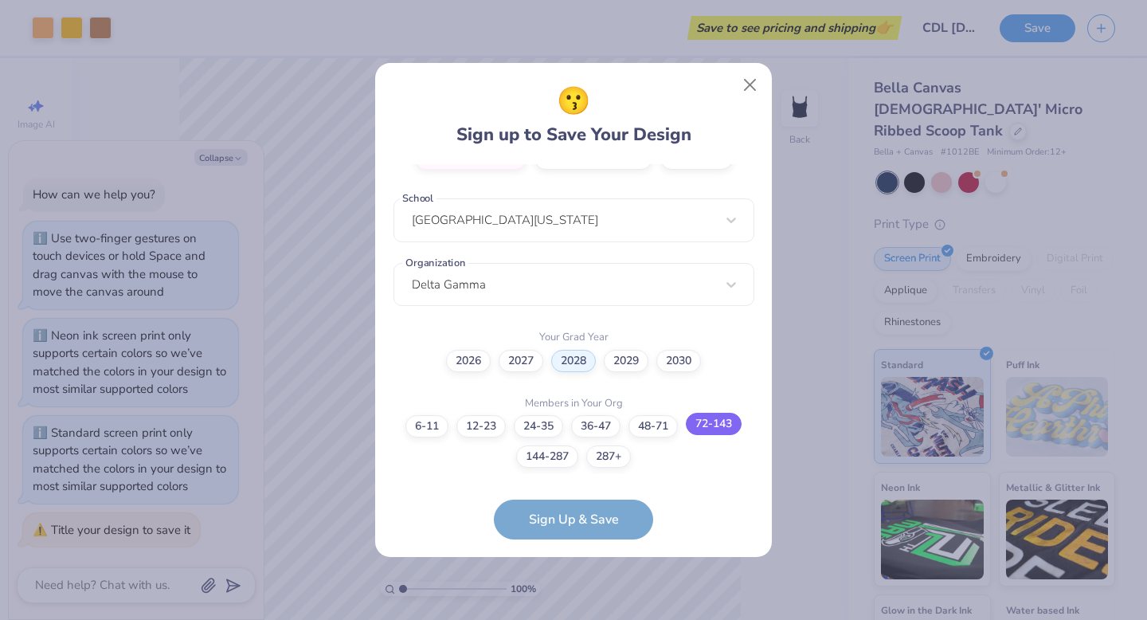
click at [701, 420] on label "72-143" at bounding box center [714, 423] width 56 height 22
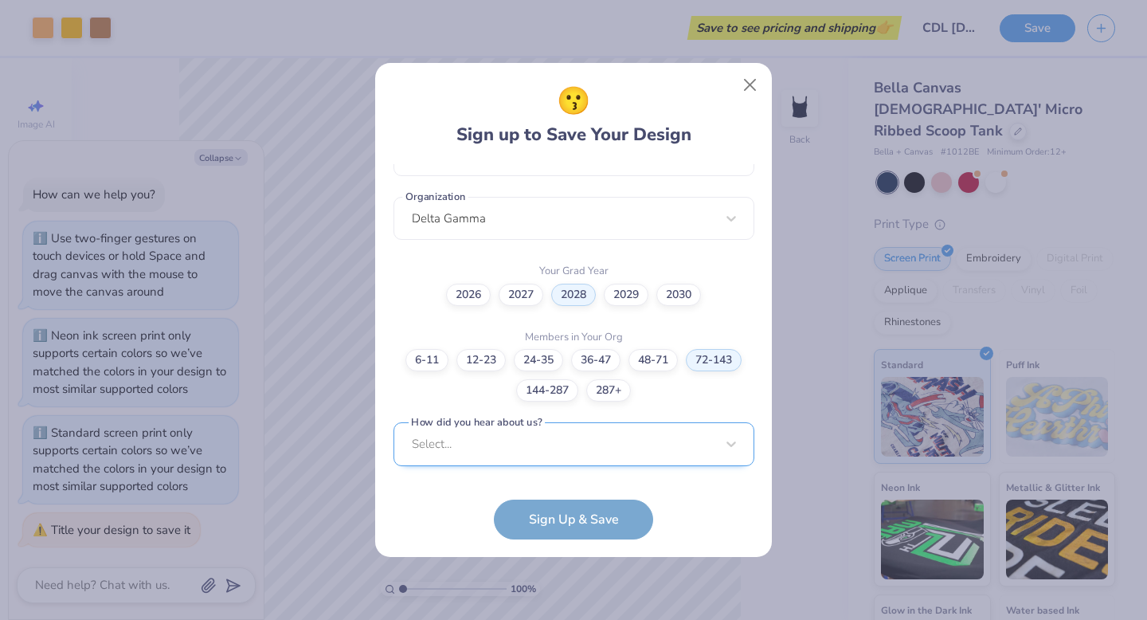
click at [588, 439] on div "Select..." at bounding box center [573, 444] width 361 height 44
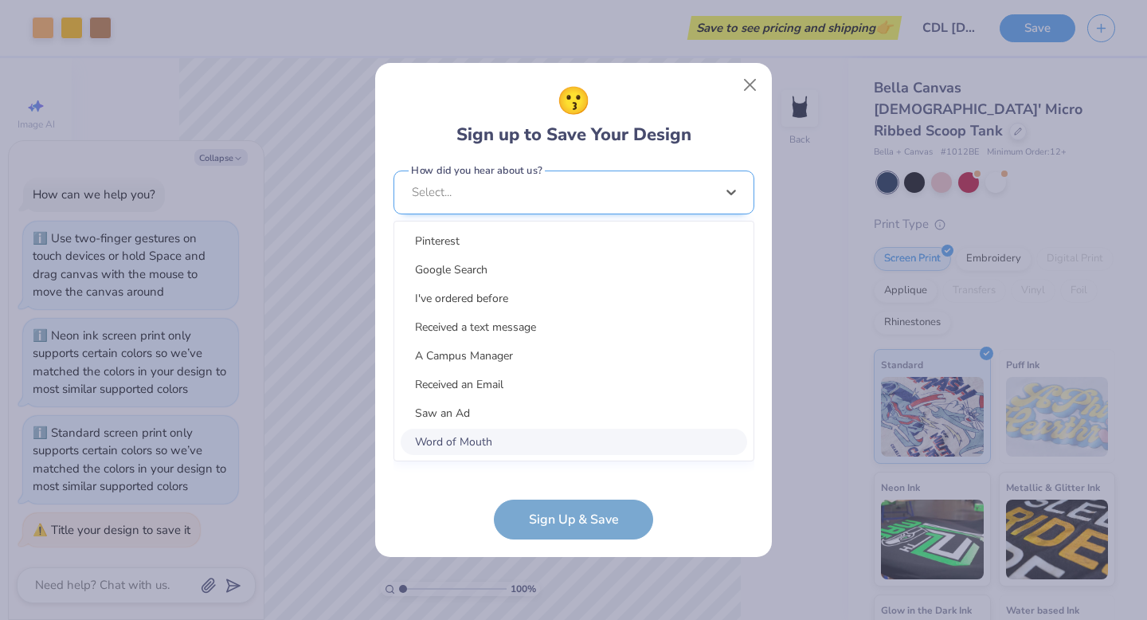
scroll to position [622, 0]
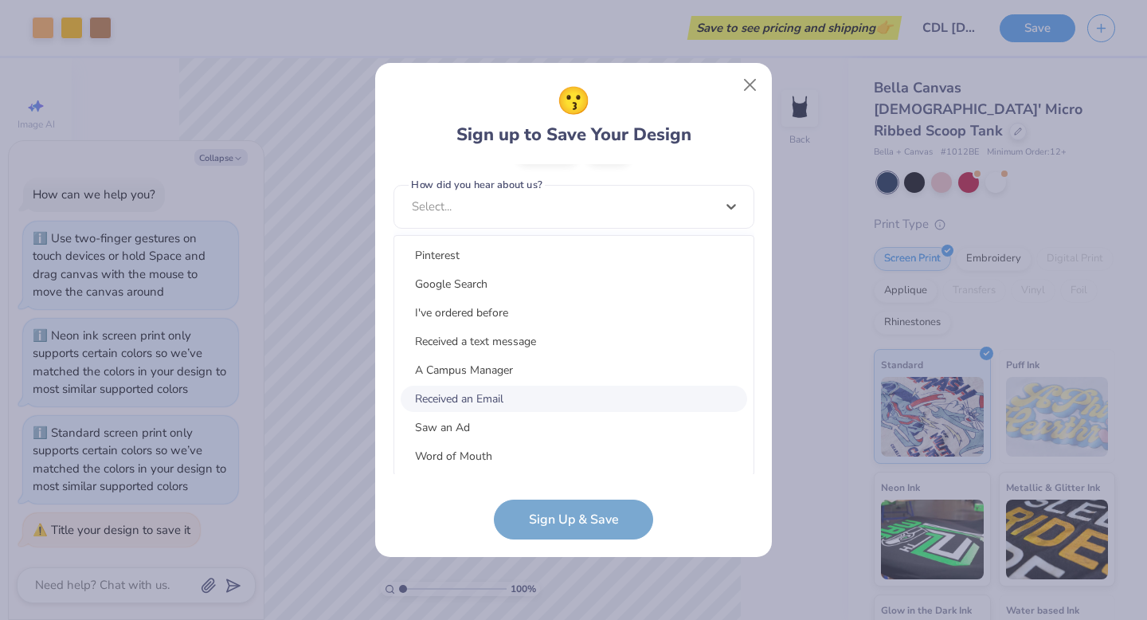
click at [472, 389] on div "Received an Email" at bounding box center [574, 398] width 346 height 26
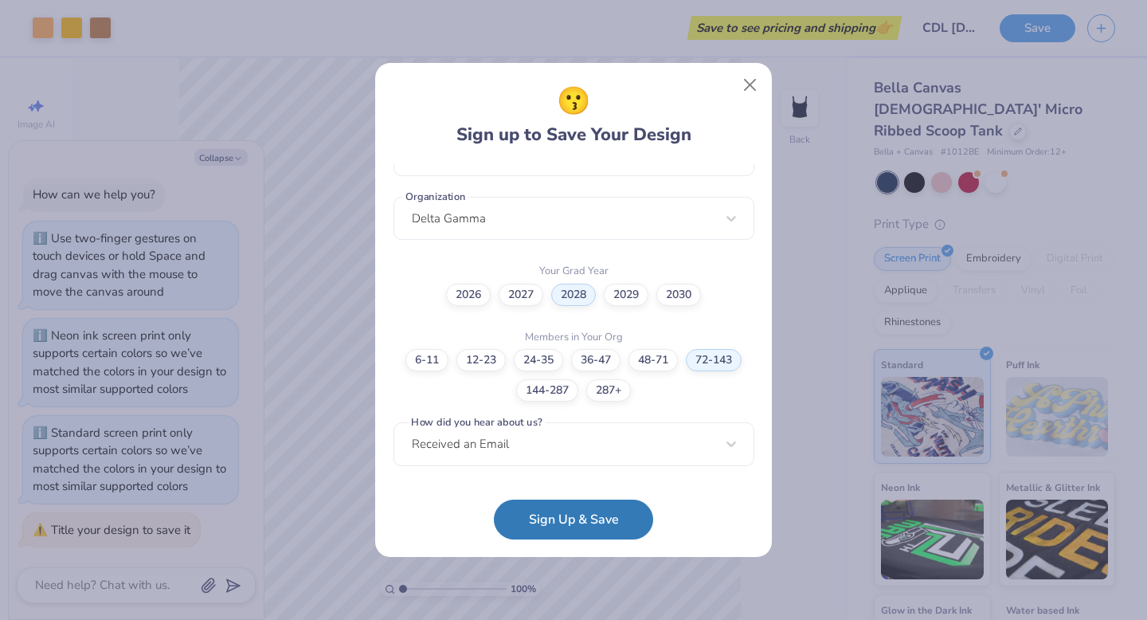
scroll to position [383, 0]
click at [497, 428] on label "How did you hear about us?" at bounding box center [476, 423] width 136 height 15
click at [502, 448] on div "Received an Email" at bounding box center [573, 446] width 361 height 44
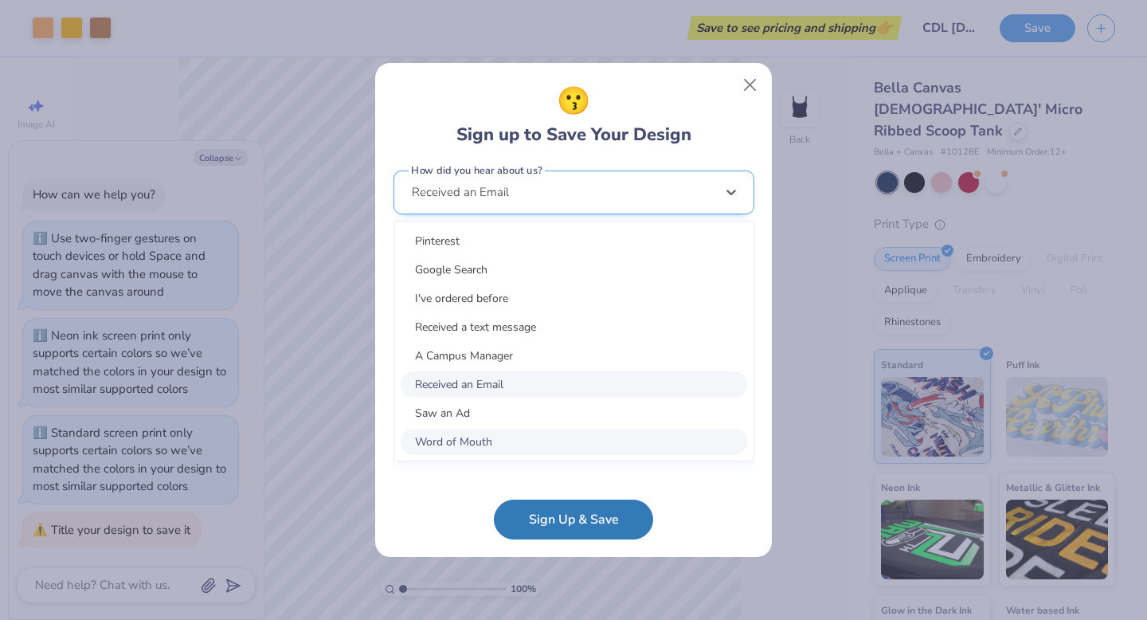
scroll to position [622, 0]
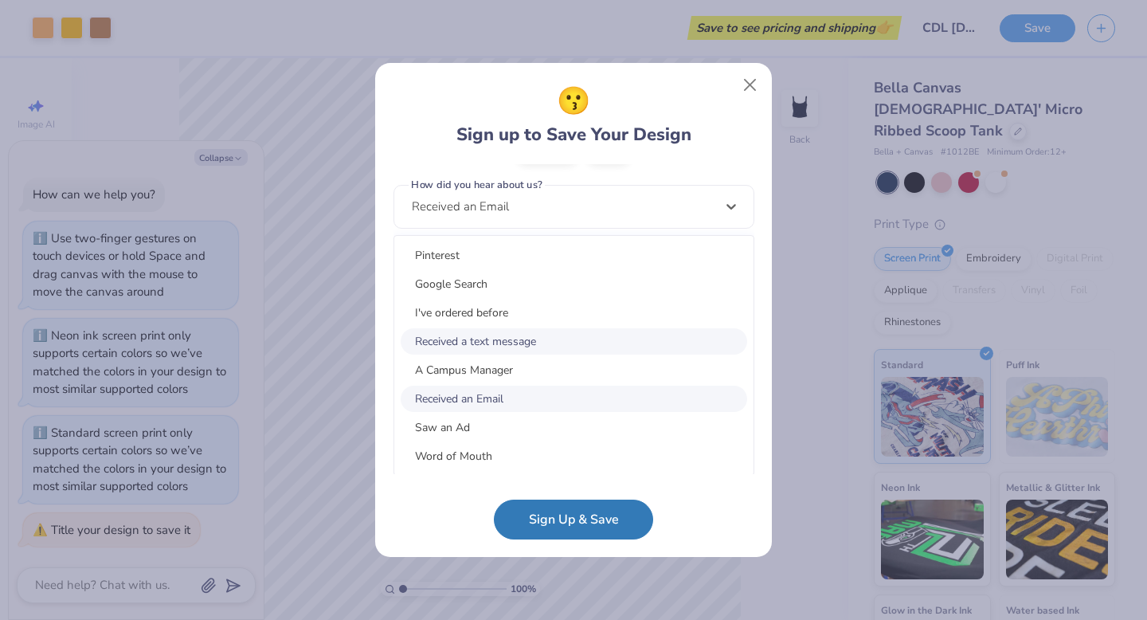
click at [483, 344] on div "Received a text message" at bounding box center [574, 341] width 346 height 26
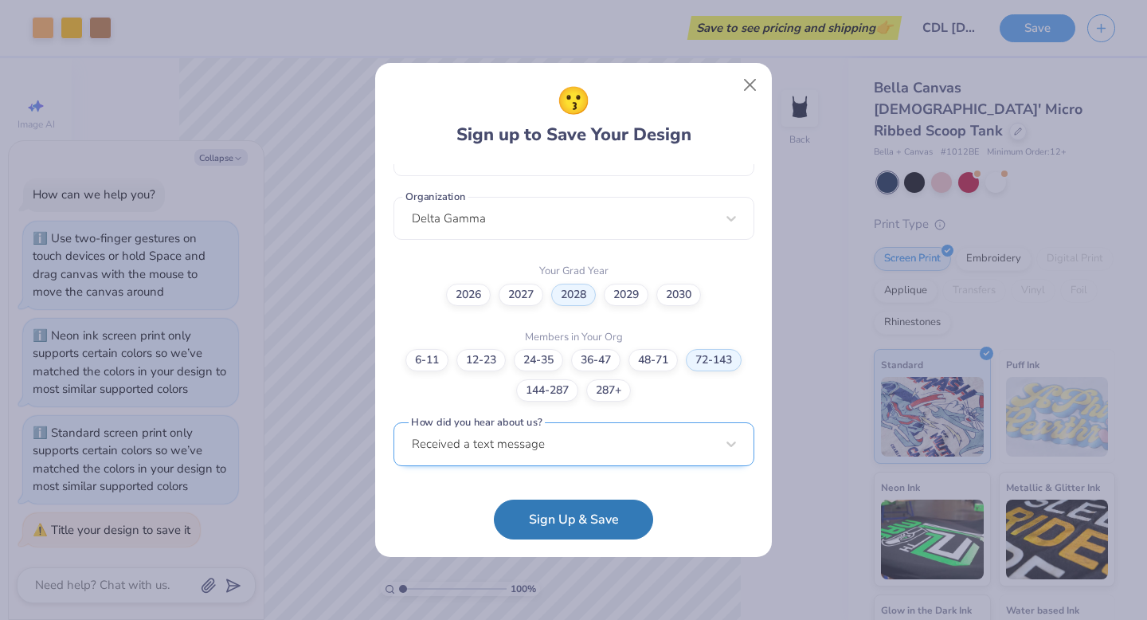
scroll to position [383, 0]
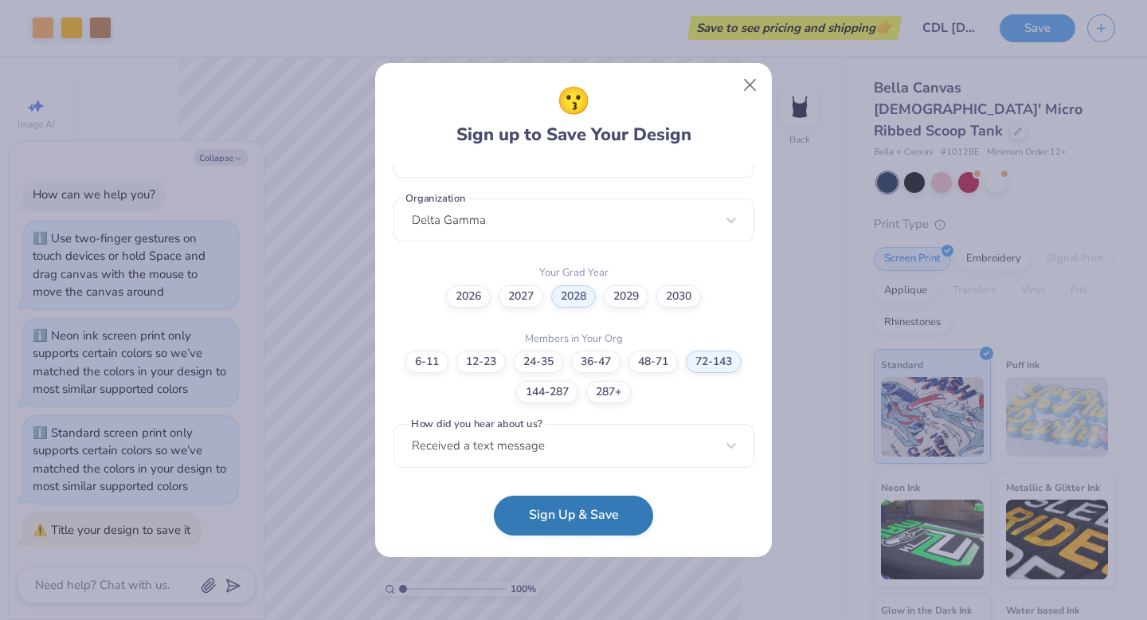
click at [540, 527] on button "Sign Up & Save" at bounding box center [573, 515] width 159 height 40
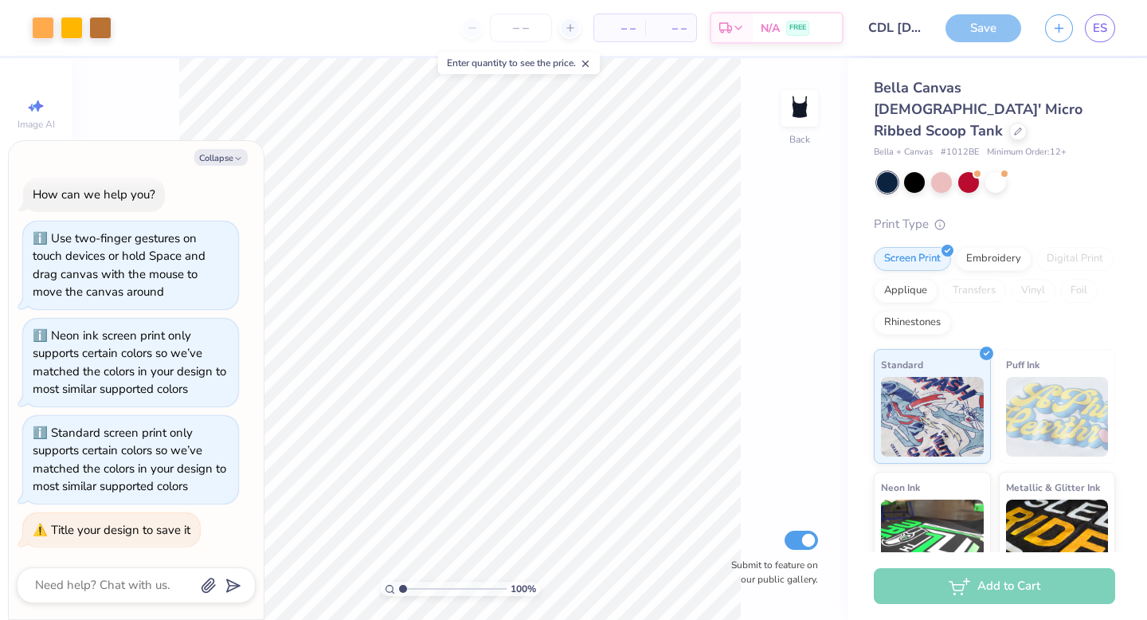
type textarea "x"
click at [1038, 172] on div at bounding box center [996, 182] width 238 height 21
click at [510, 38] on input "number" at bounding box center [521, 28] width 62 height 29
click at [561, 29] on div at bounding box center [569, 28] width 21 height 21
click at [570, 29] on icon at bounding box center [570, 27] width 11 height 11
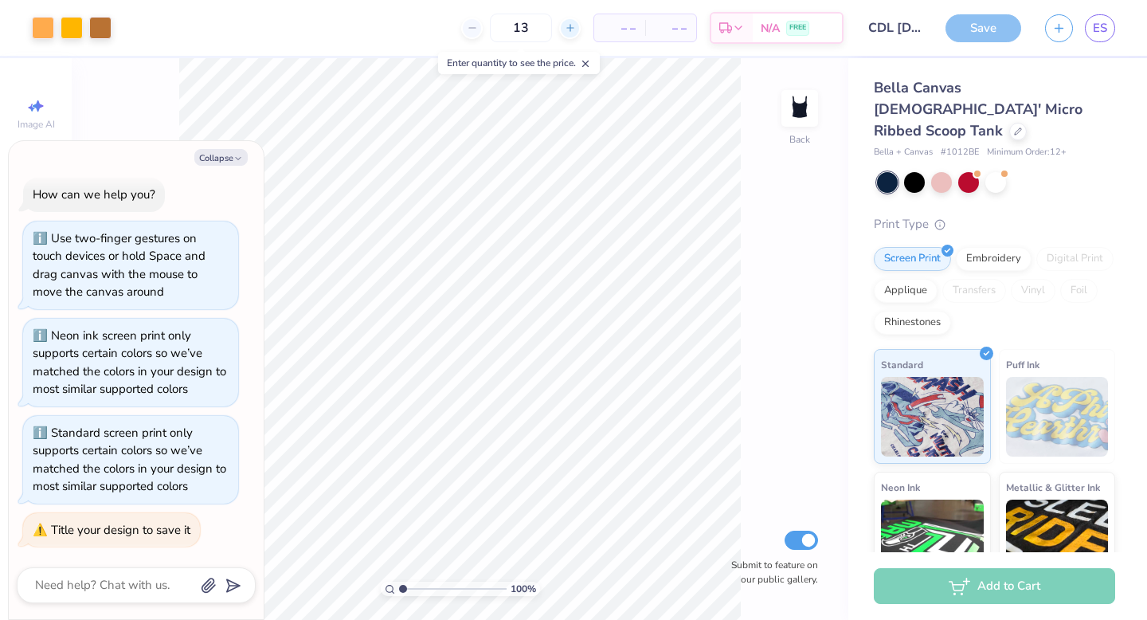
type input "13"
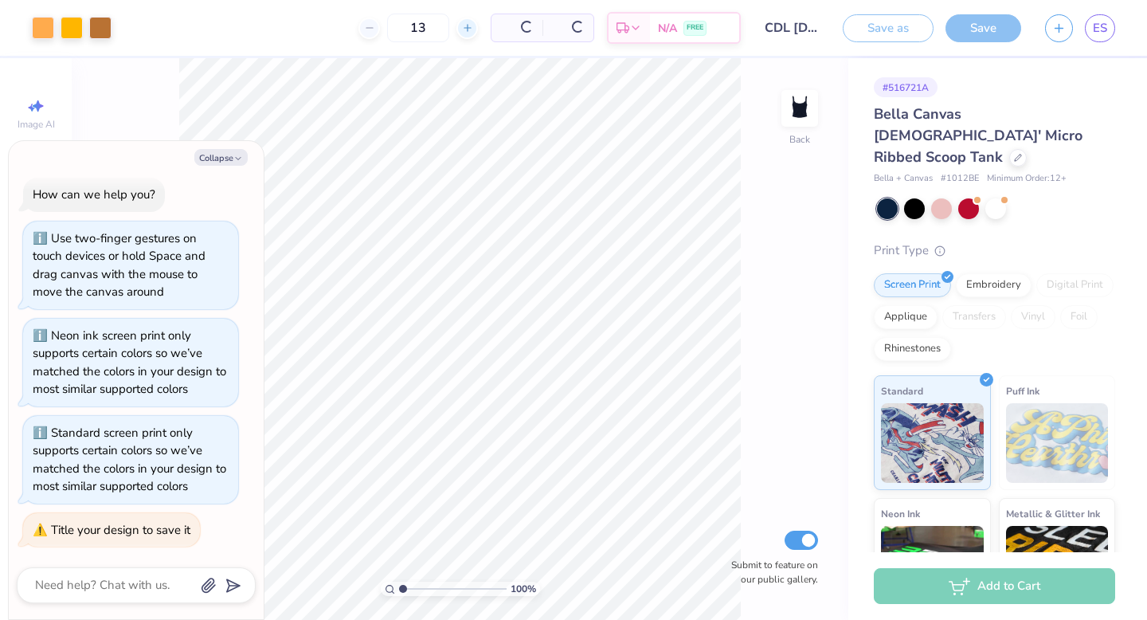
type textarea "x"
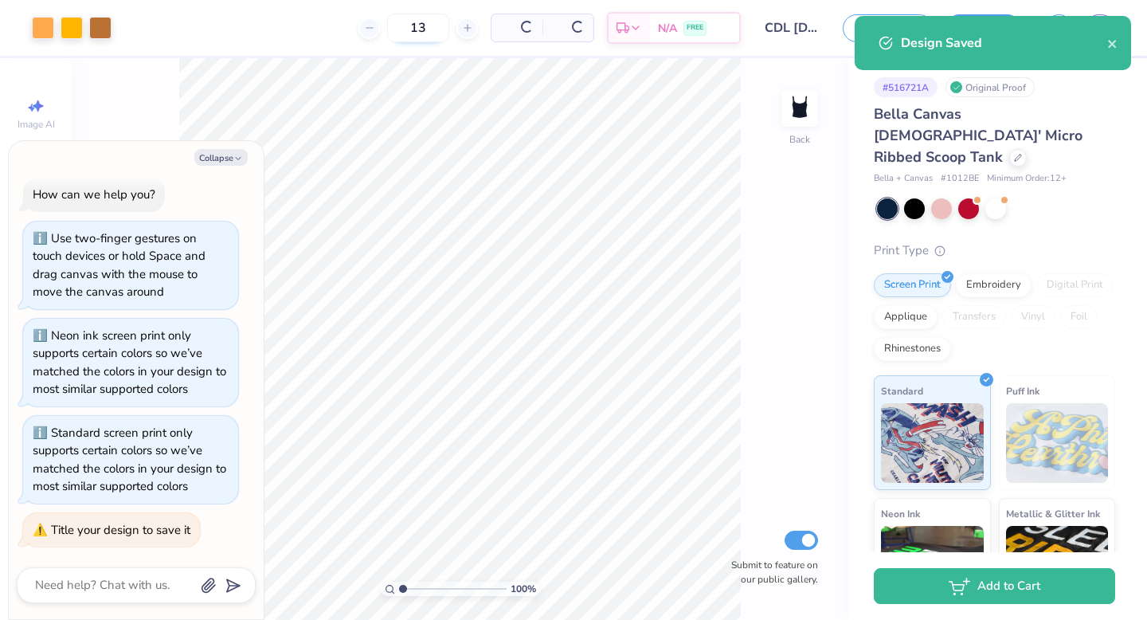
click at [456, 29] on div at bounding box center [466, 28] width 21 height 21
type input "14"
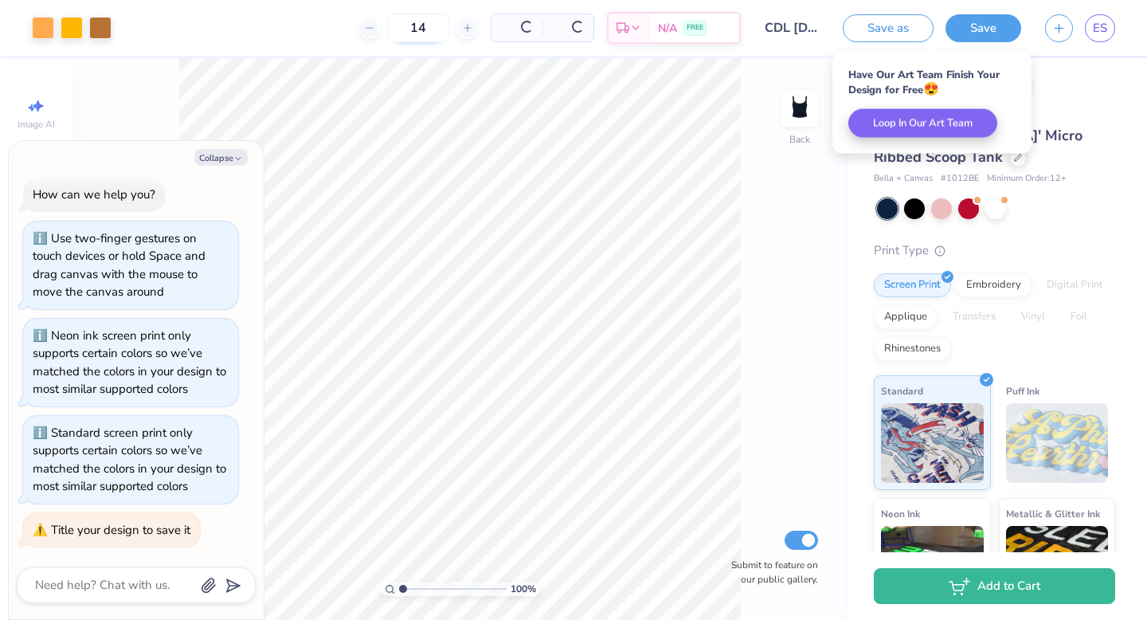
click at [426, 29] on input "14" at bounding box center [418, 28] width 62 height 29
type textarea "x"
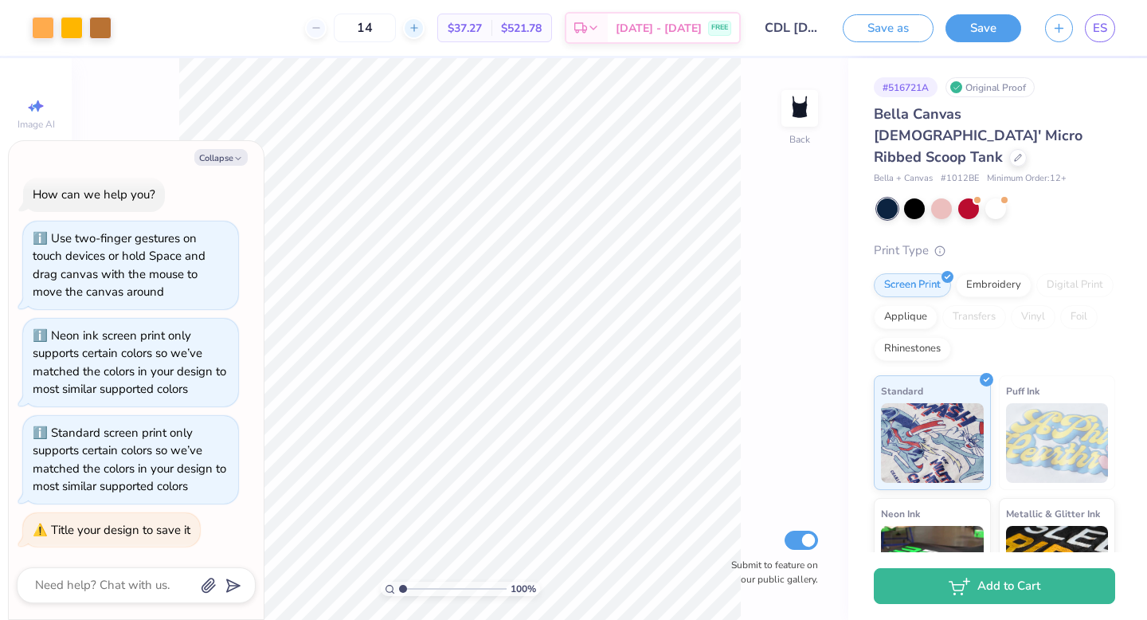
click at [420, 32] on icon at bounding box center [413, 27] width 11 height 11
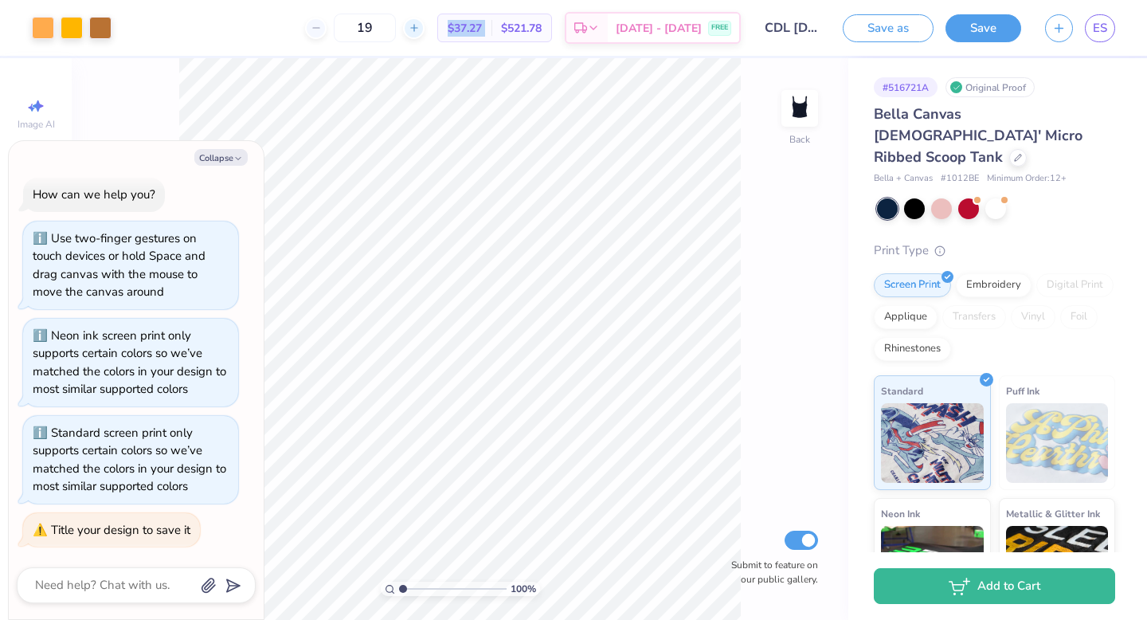
click at [420, 32] on icon at bounding box center [413, 27] width 11 height 11
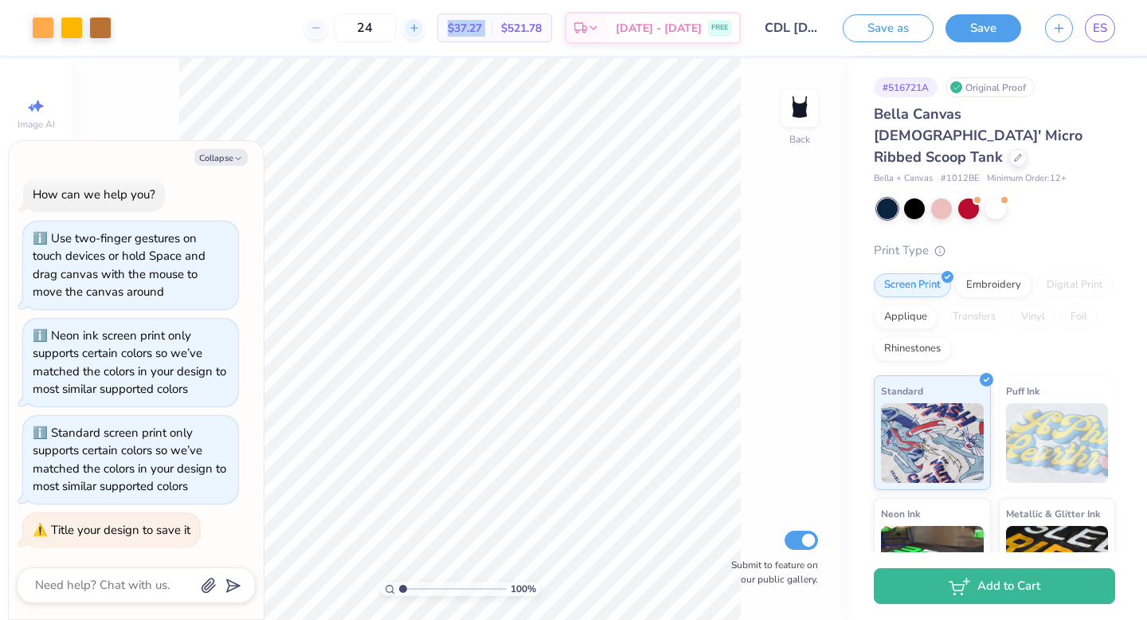
click at [420, 32] on icon at bounding box center [413, 27] width 11 height 11
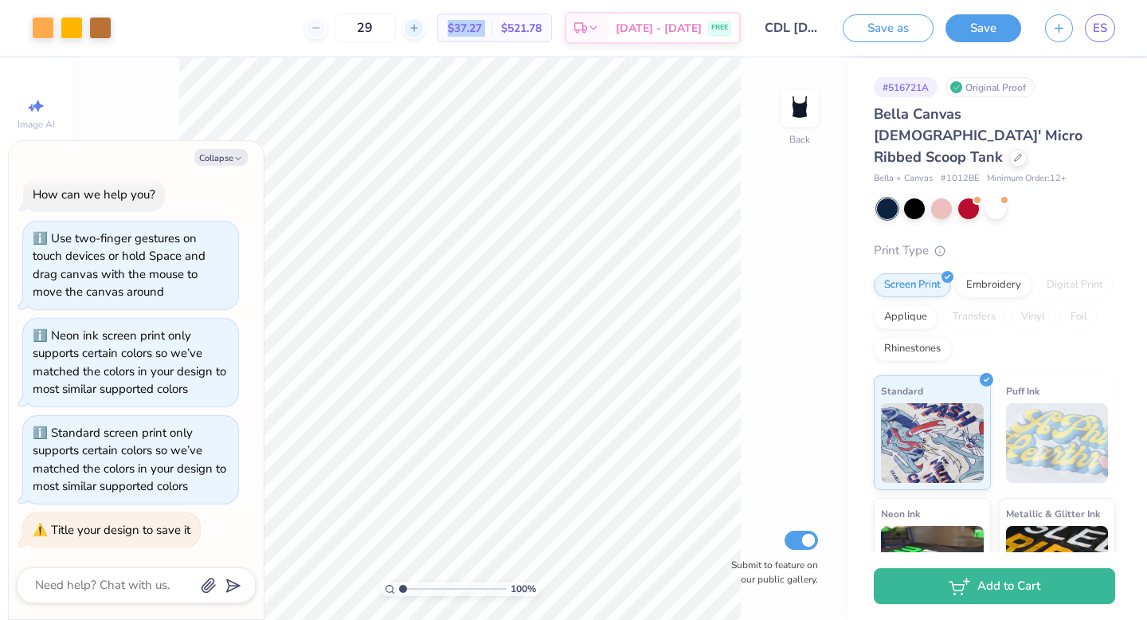
click at [420, 32] on icon at bounding box center [413, 27] width 11 height 11
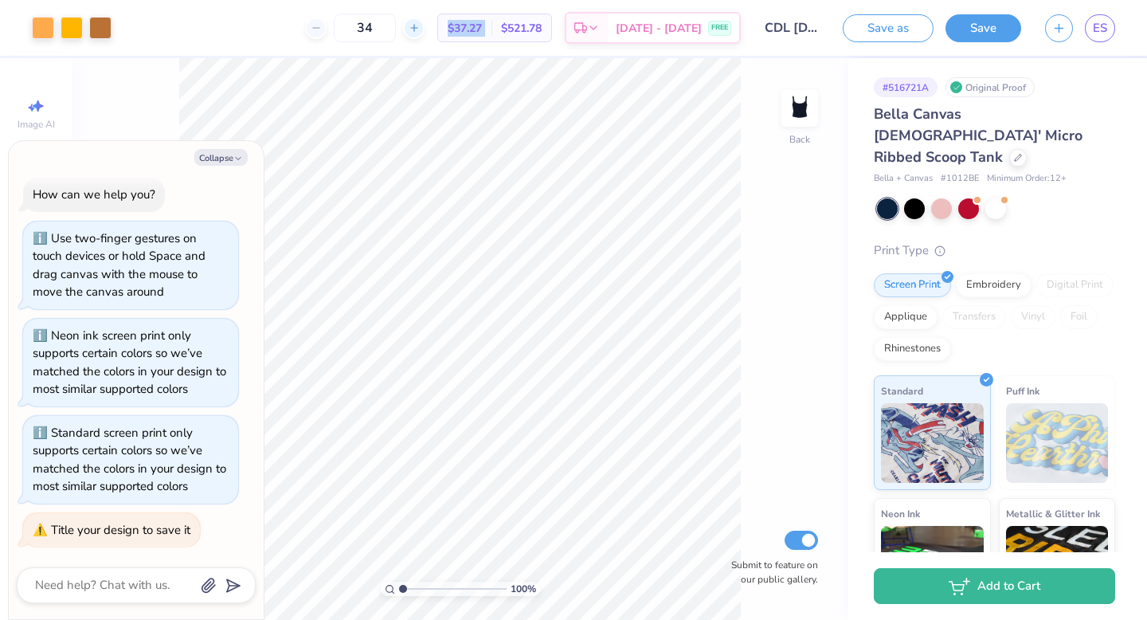
click at [420, 32] on icon at bounding box center [413, 27] width 11 height 11
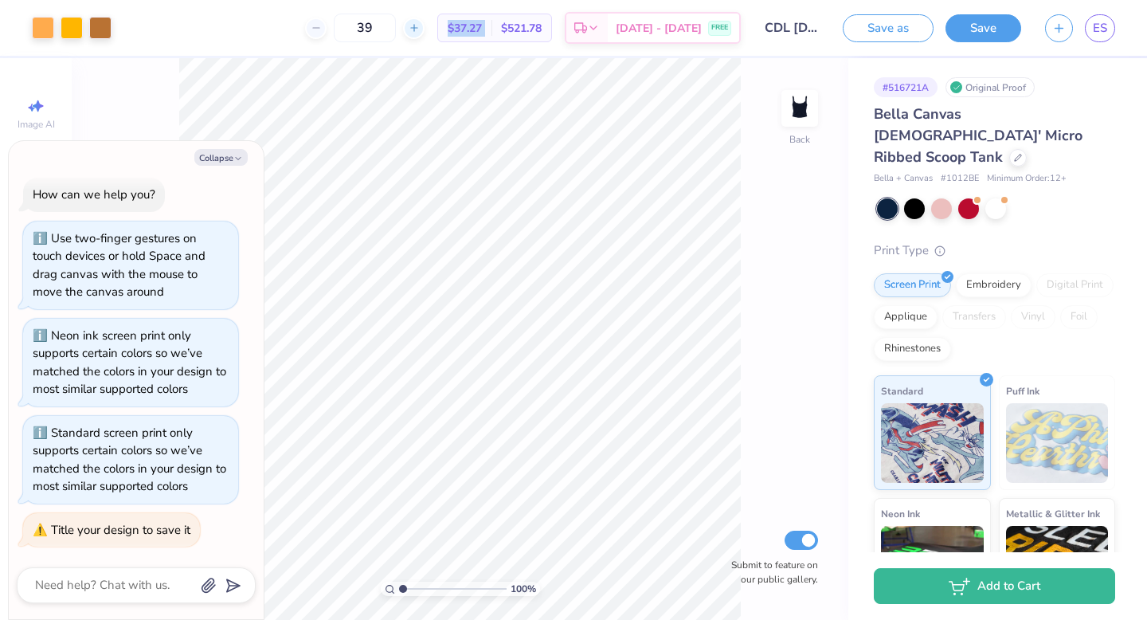
click at [420, 32] on icon at bounding box center [413, 27] width 11 height 11
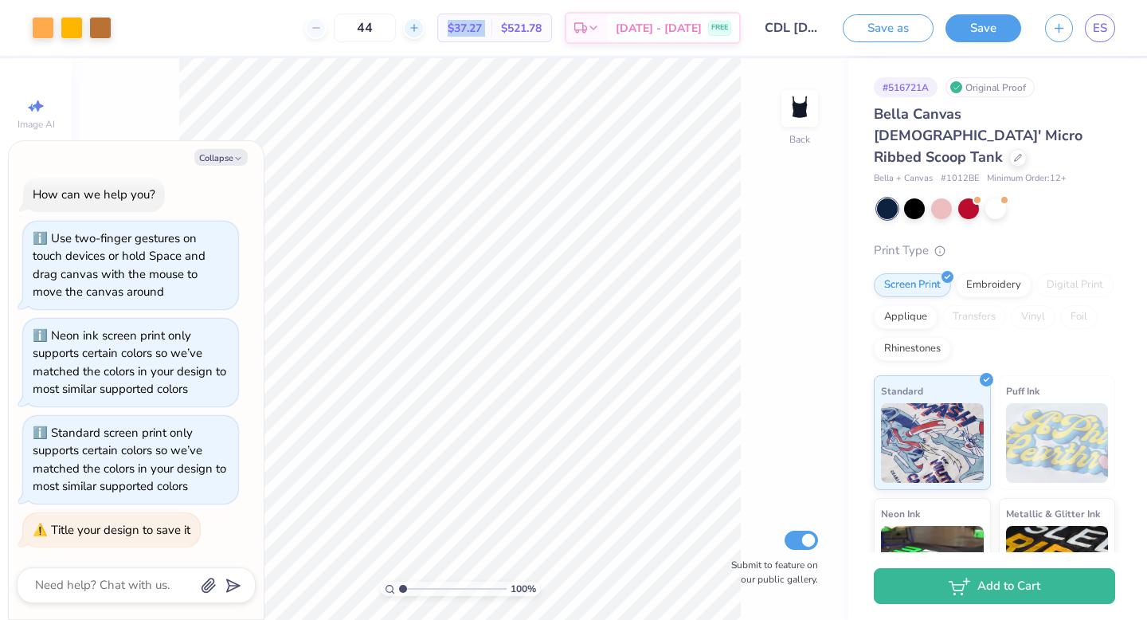
click at [420, 32] on icon at bounding box center [413, 27] width 11 height 11
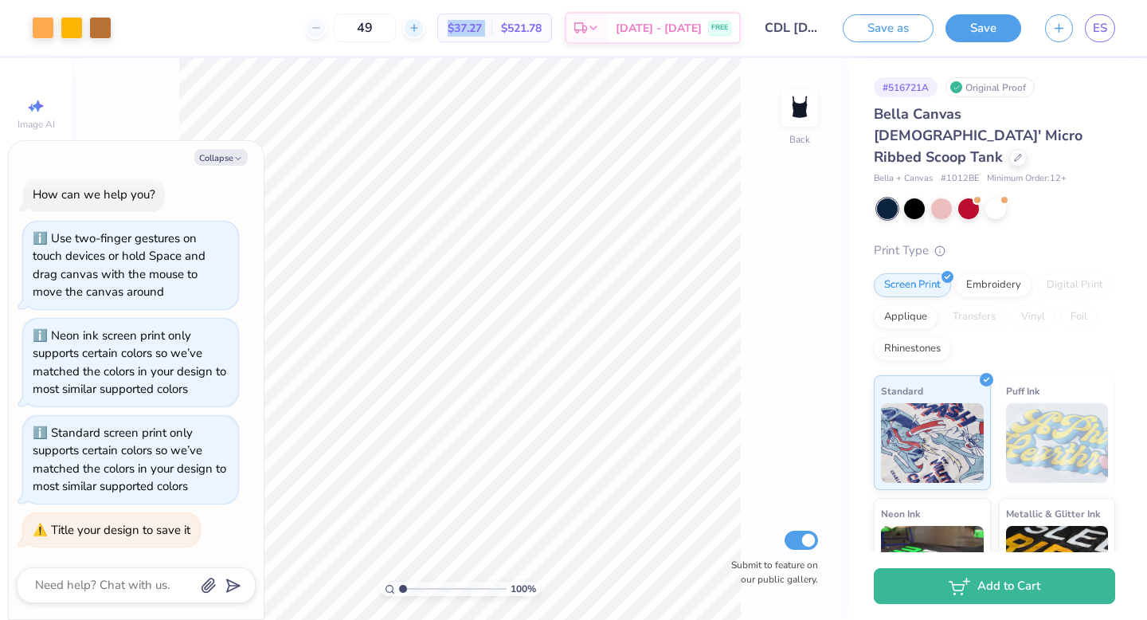
click at [420, 32] on icon at bounding box center [413, 27] width 11 height 11
type input "52"
drag, startPoint x: 394, startPoint y: 30, endPoint x: 319, endPoint y: 30, distance: 75.6
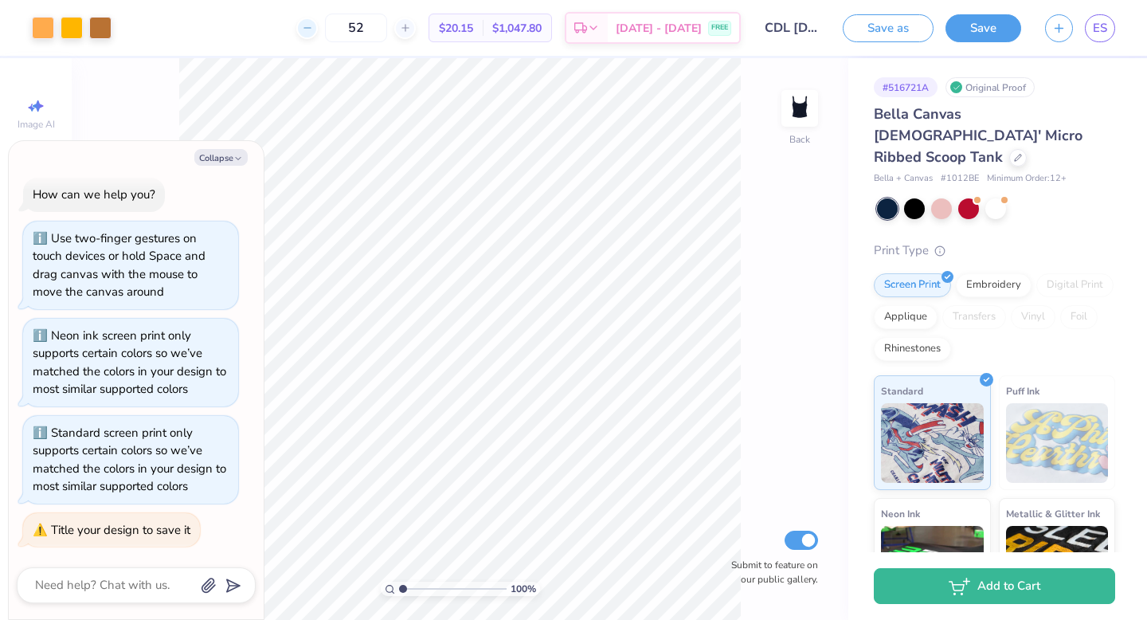
click at [319, 30] on div "52" at bounding box center [355, 28] width 119 height 29
type input "100"
drag, startPoint x: 516, startPoint y: 30, endPoint x: 566, endPoint y: 30, distance: 50.2
click at [551, 30] on div "$1,824.00 Total" at bounding box center [517, 27] width 68 height 27
click at [533, 27] on span "$1,824.00" at bounding box center [516, 28] width 49 height 17
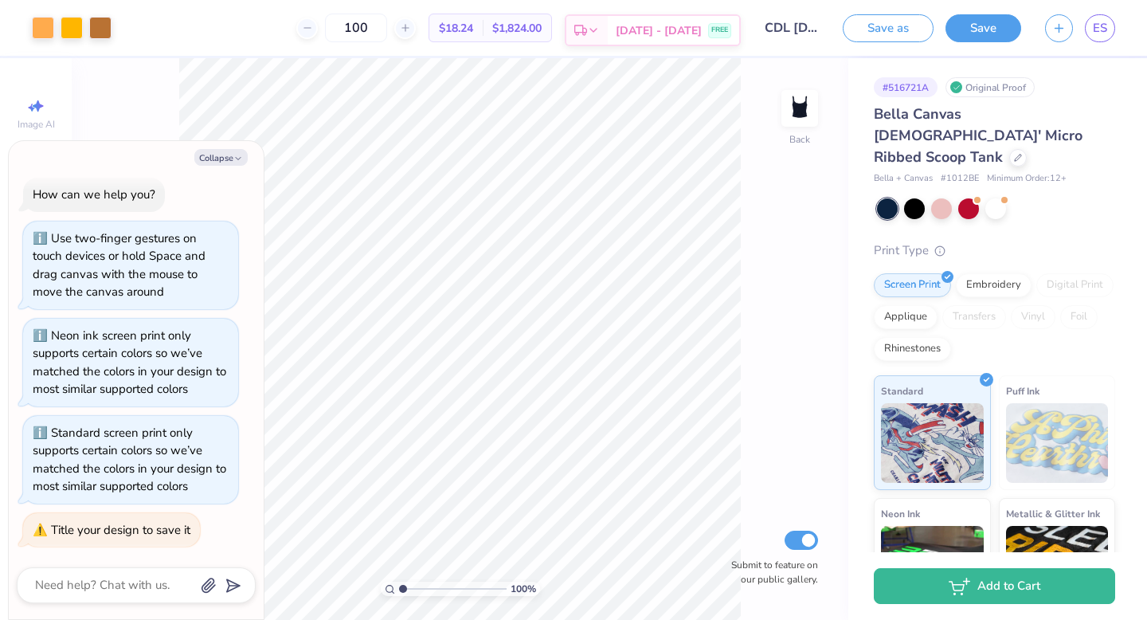
click at [683, 33] on span "[DATE] - [DATE]" at bounding box center [659, 30] width 86 height 17
type textarea "x"
copy span "# 1012BE"
drag, startPoint x: 940, startPoint y: 155, endPoint x: 975, endPoint y: 154, distance: 35.0
click at [975, 172] on span "# 1012BE" at bounding box center [959, 179] width 38 height 14
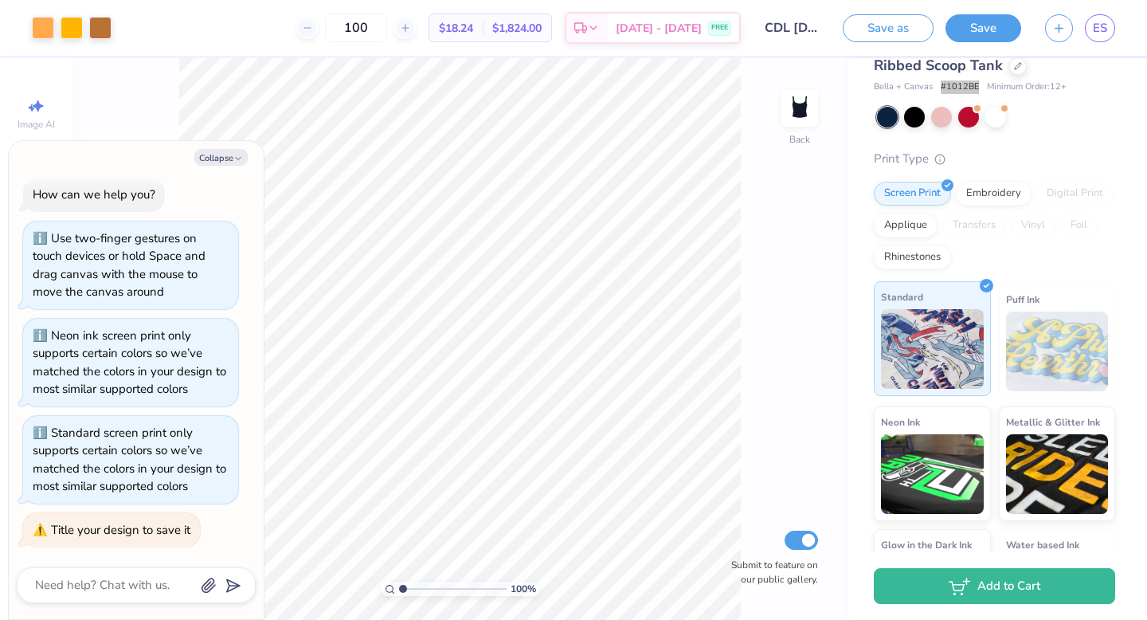
scroll to position [93, 0]
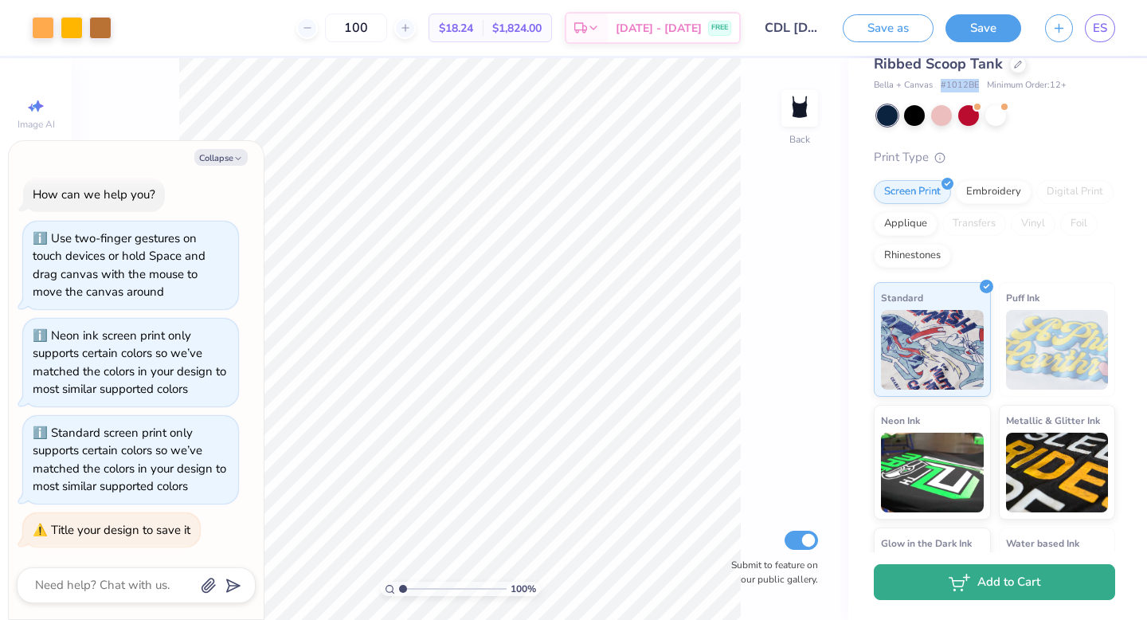
click at [948, 593] on button "Add to Cart" at bounding box center [994, 582] width 241 height 36
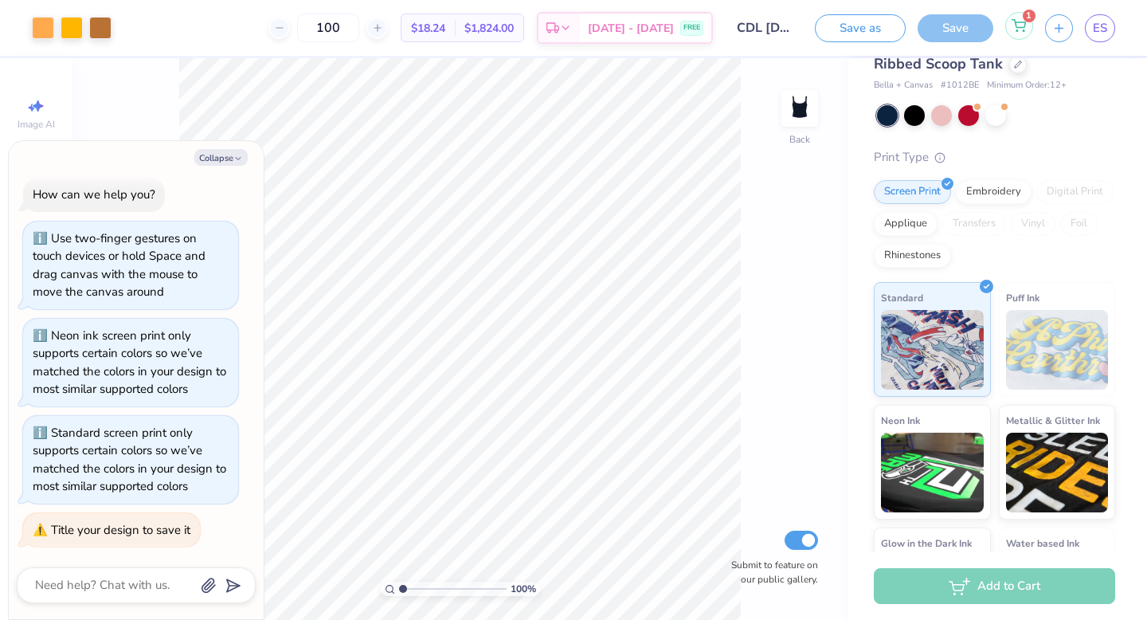
click at [1017, 25] on icon at bounding box center [1018, 25] width 14 height 13
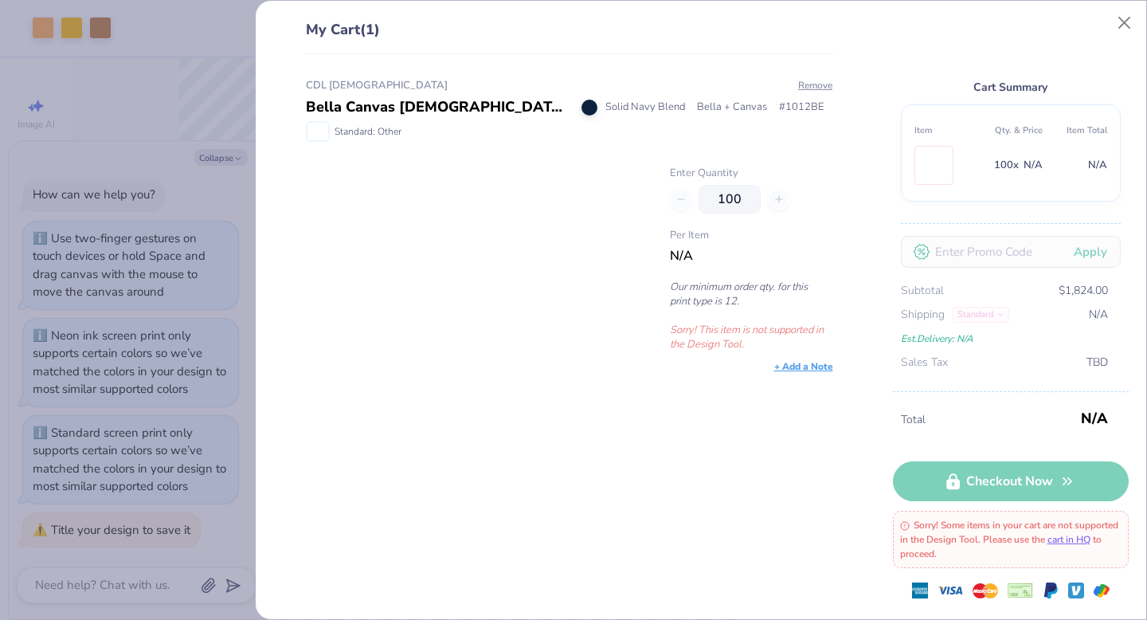
click at [319, 132] on img at bounding box center [317, 132] width 21 height 18
click at [686, 244] on div "Per Item N/A" at bounding box center [751, 247] width 162 height 38
click at [1090, 541] on link "cart in HQ" at bounding box center [1068, 539] width 43 height 13
